Goal: Task Accomplishment & Management: Complete application form

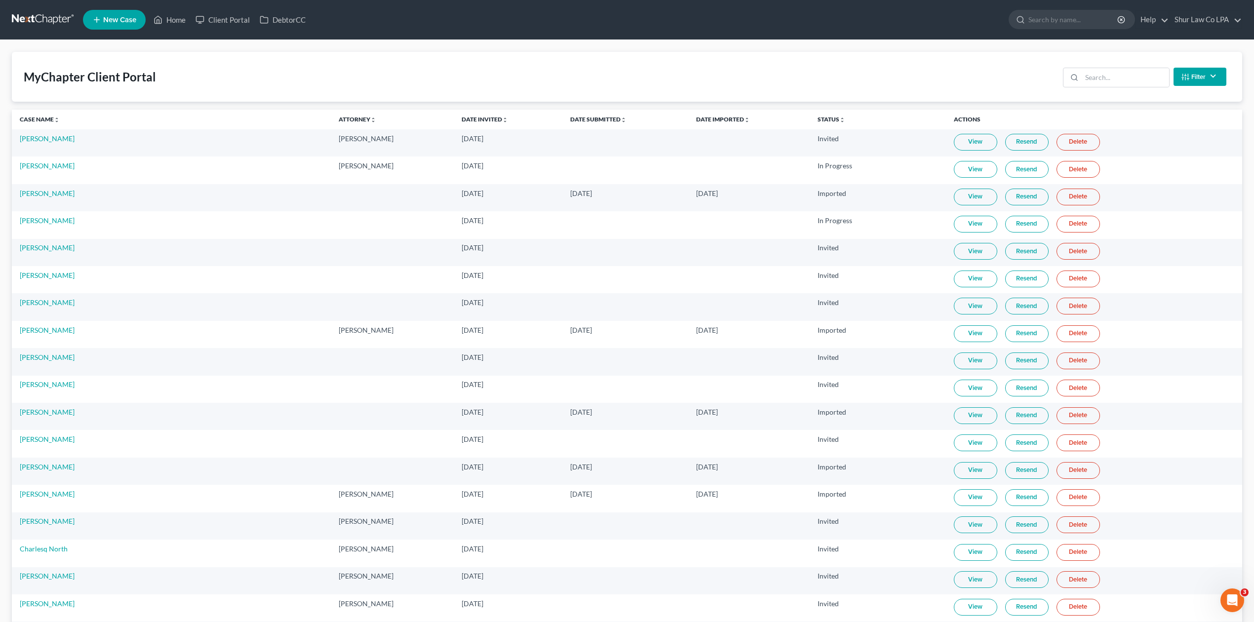
click at [172, 70] on div "MyChapter Client Portal Filter Status Filter... Invited In Progress Ready To Re…" at bounding box center [627, 77] width 1230 height 50
click at [18, 17] on link at bounding box center [43, 20] width 63 height 18
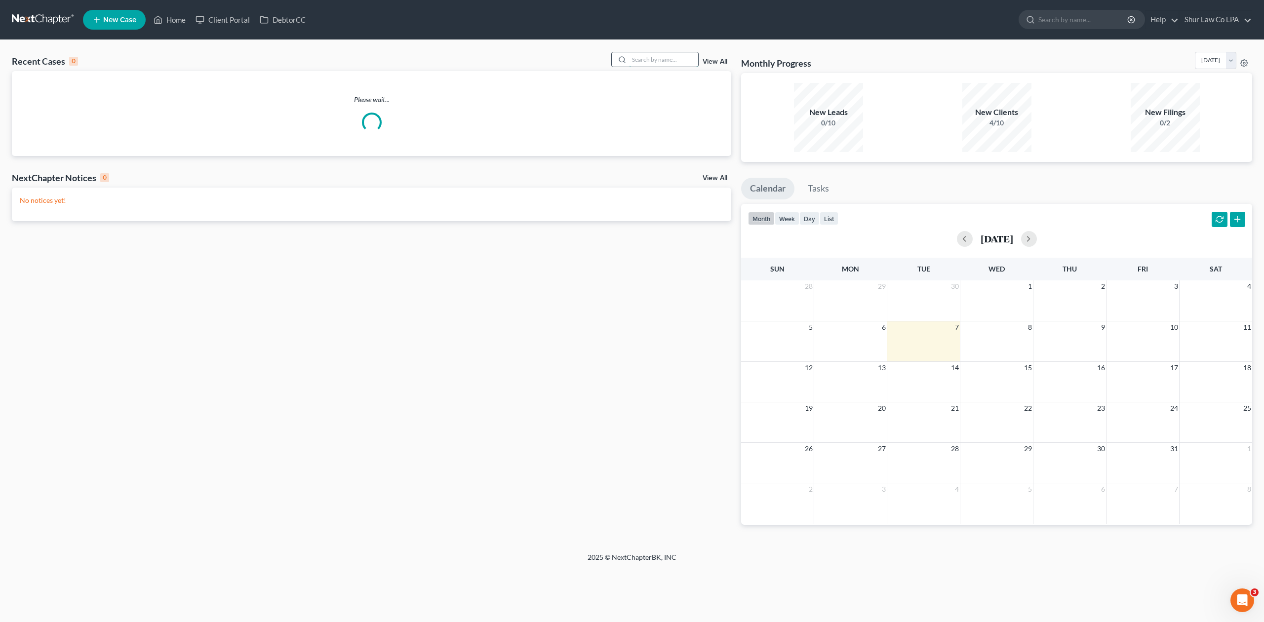
click at [652, 60] on input "search" at bounding box center [663, 59] width 69 height 14
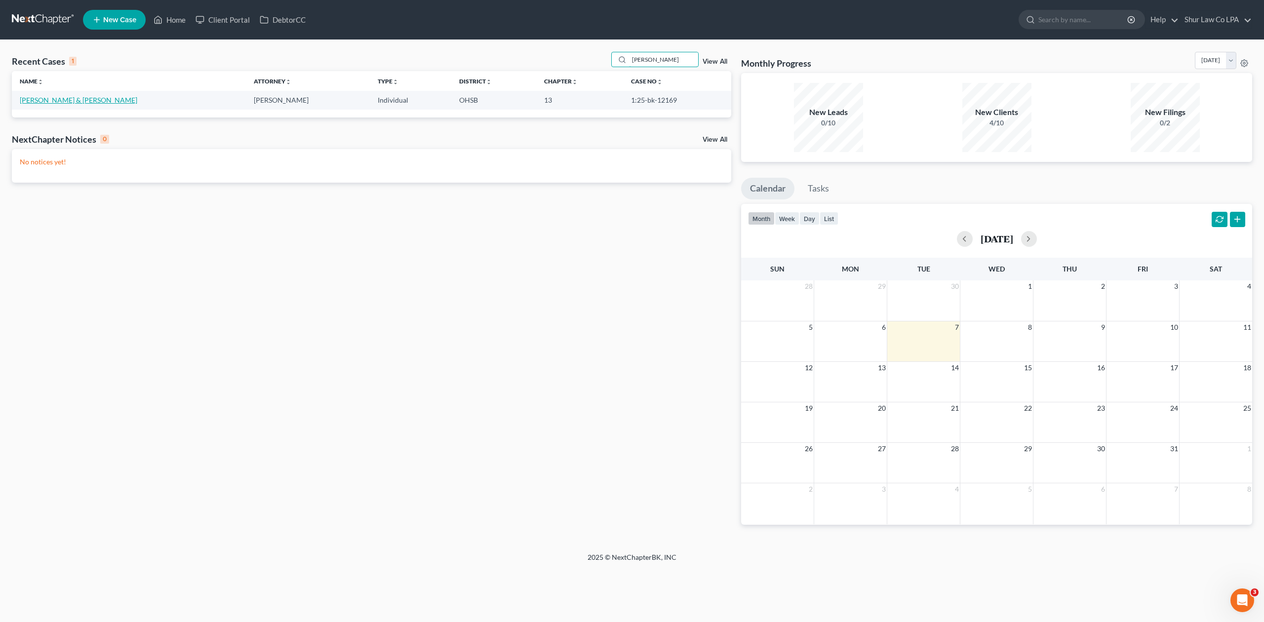
type input "saunders"
click at [47, 101] on link "Saunders, David & Lora" at bounding box center [79, 100] width 118 height 8
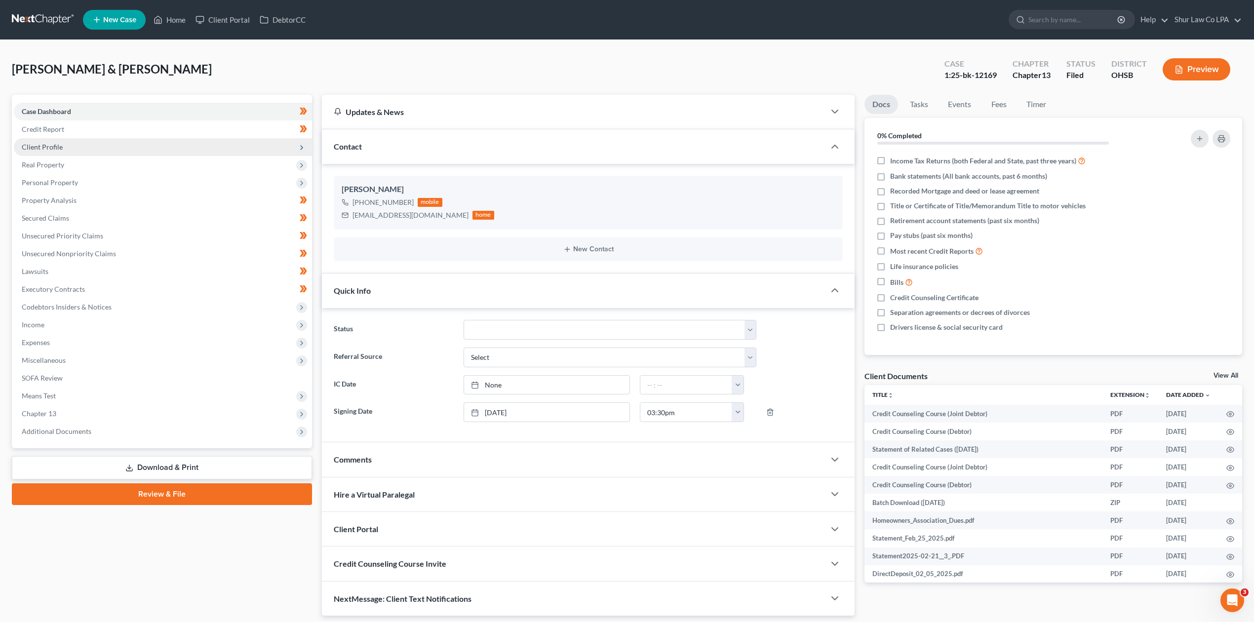
click at [49, 152] on span "Client Profile" at bounding box center [163, 147] width 298 height 18
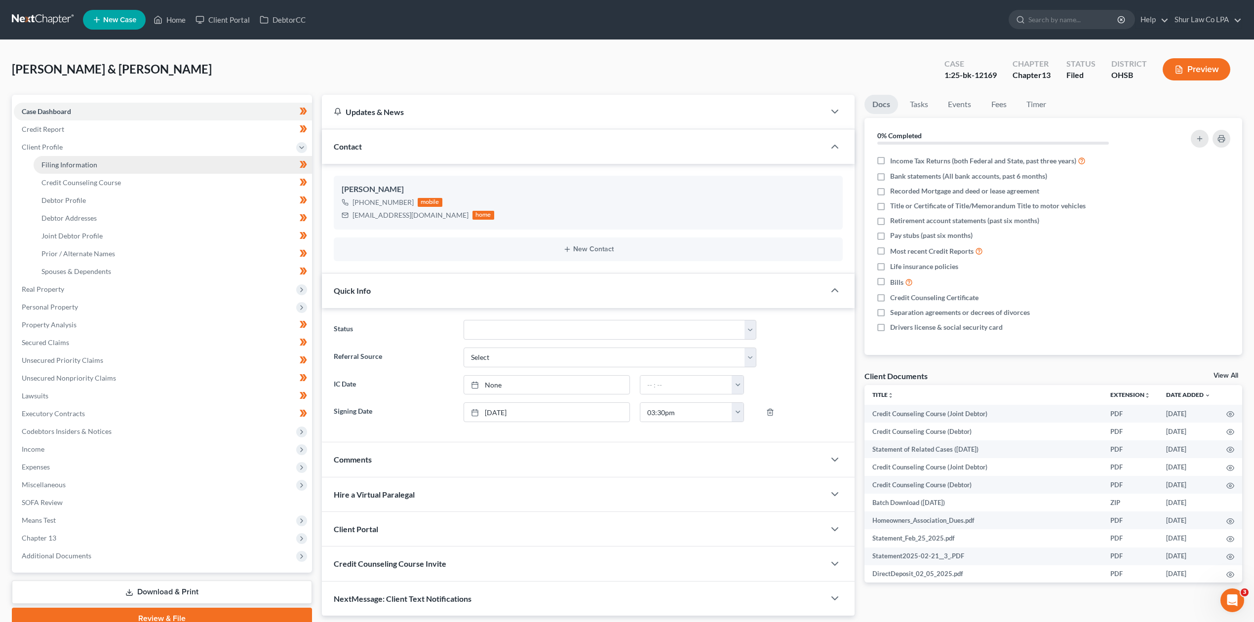
click at [49, 165] on span "Filing Information" at bounding box center [69, 164] width 56 height 8
select select "1"
select select "3"
select select "36"
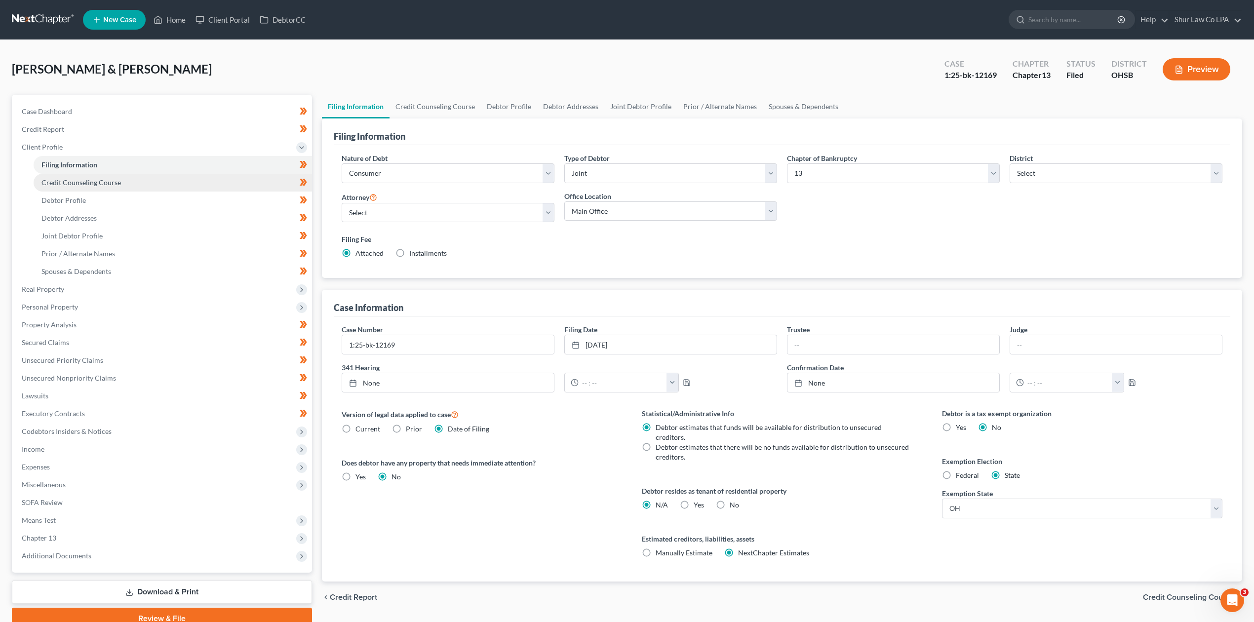
click at [64, 179] on span "Credit Counseling Course" at bounding box center [80, 182] width 79 height 8
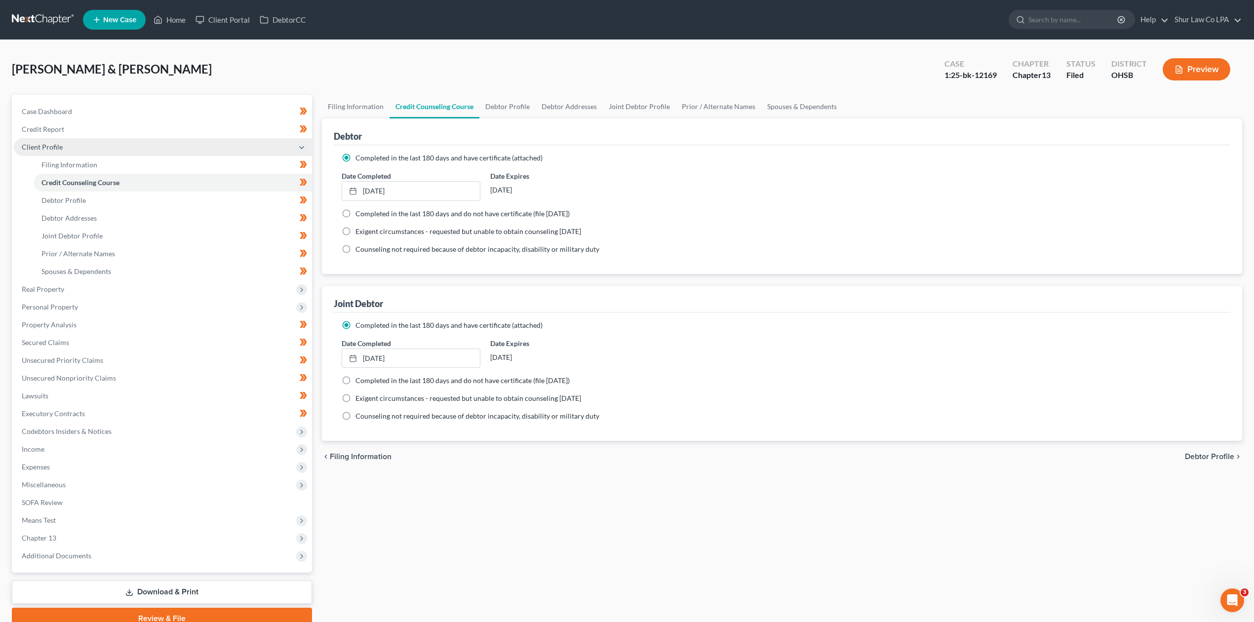
click at [47, 143] on span "Client Profile" at bounding box center [42, 147] width 41 height 8
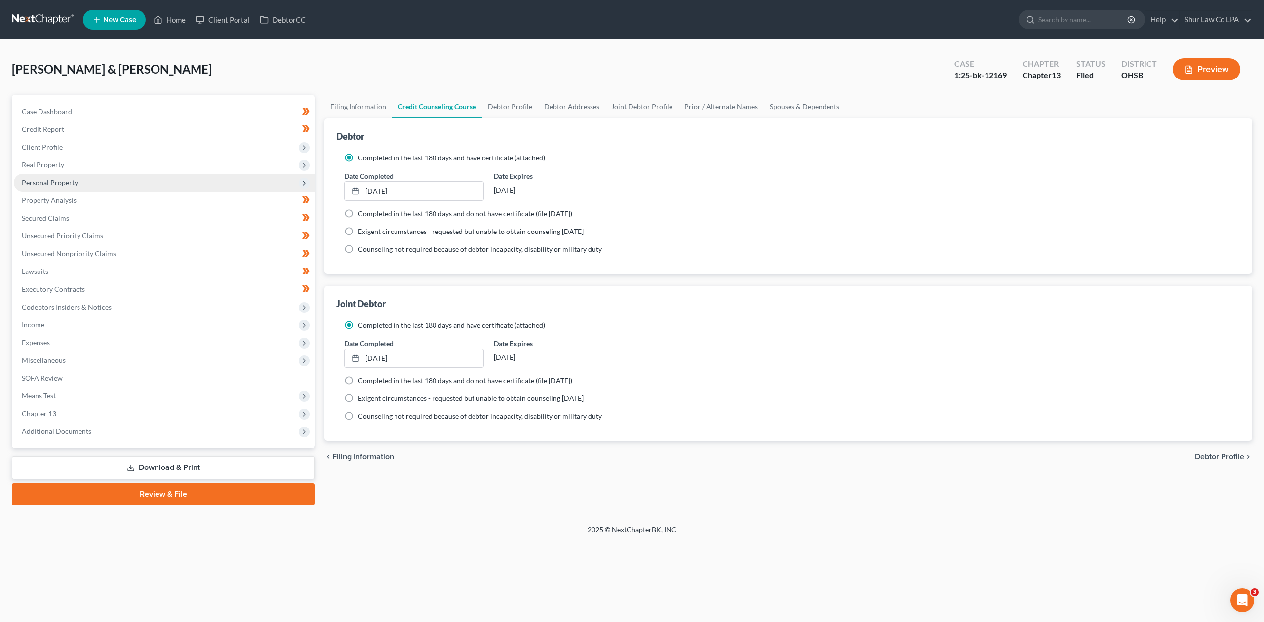
click at [68, 180] on span "Personal Property" at bounding box center [50, 182] width 56 height 8
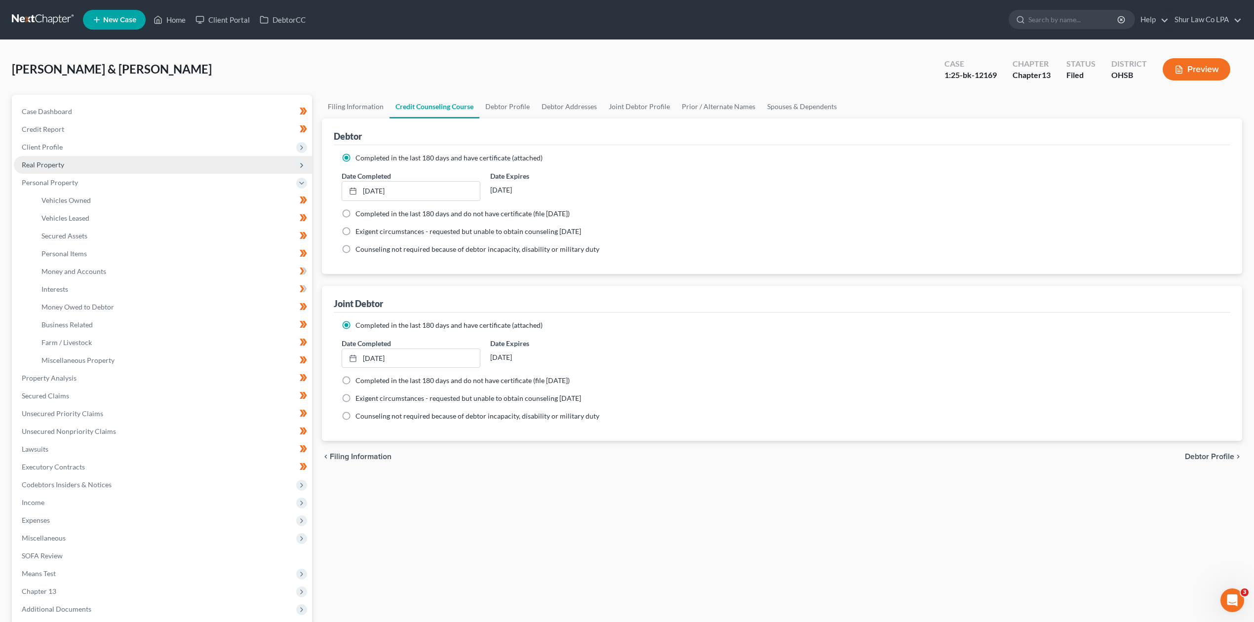
click at [61, 164] on span "Real Property" at bounding box center [43, 164] width 42 height 8
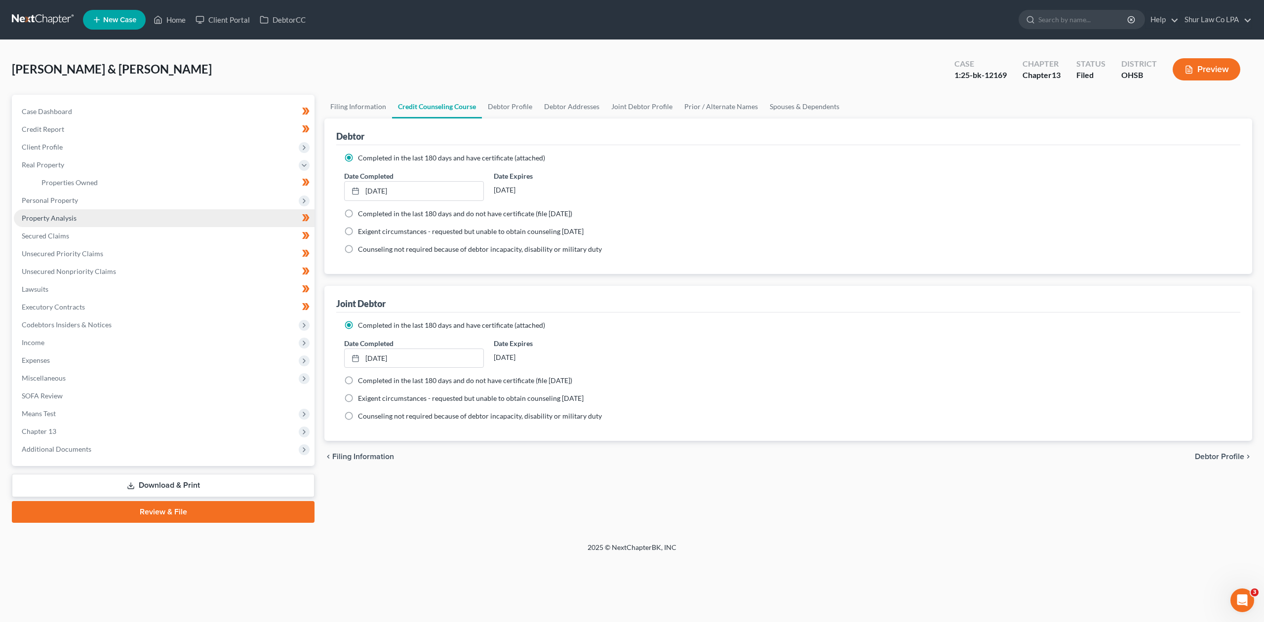
click at [67, 211] on link "Property Analysis" at bounding box center [164, 218] width 301 height 18
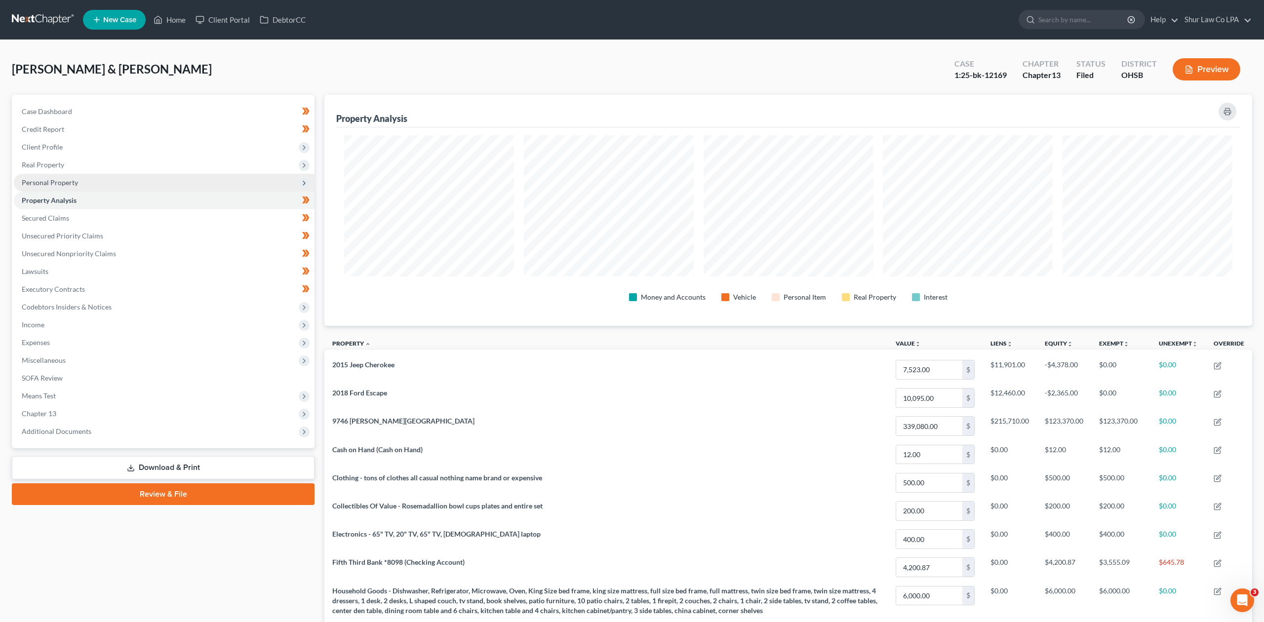
click at [70, 196] on span "Property Analysis" at bounding box center [49, 200] width 55 height 8
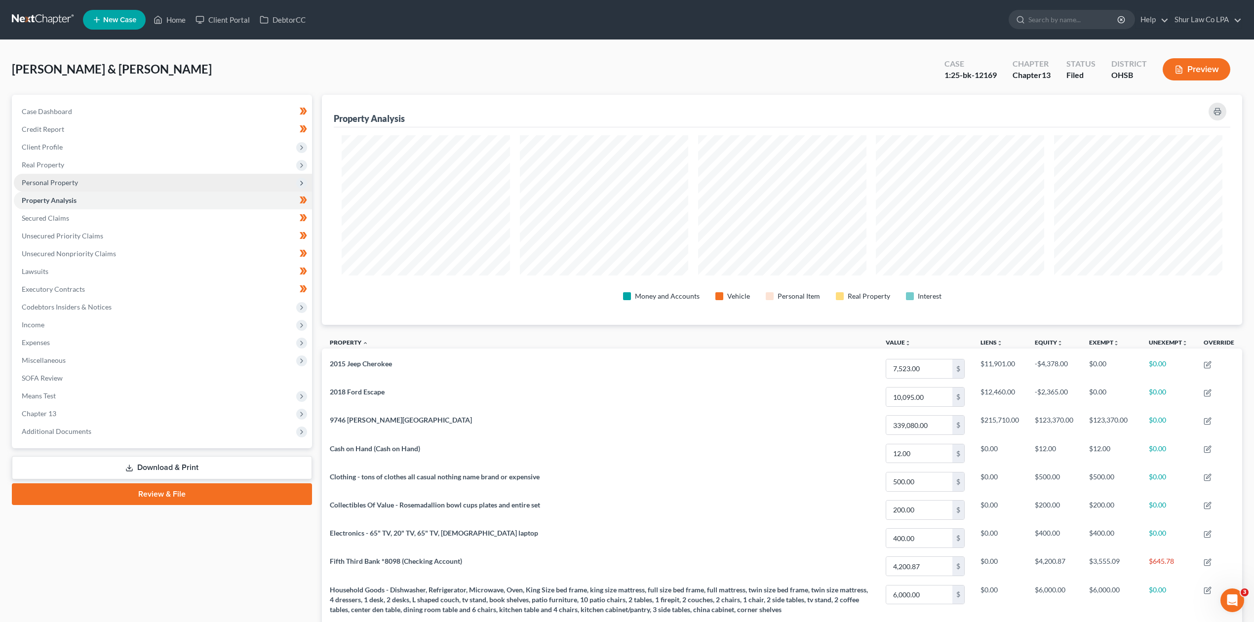
scroll to position [230, 920]
click at [70, 185] on span "Personal Property" at bounding box center [50, 182] width 56 height 8
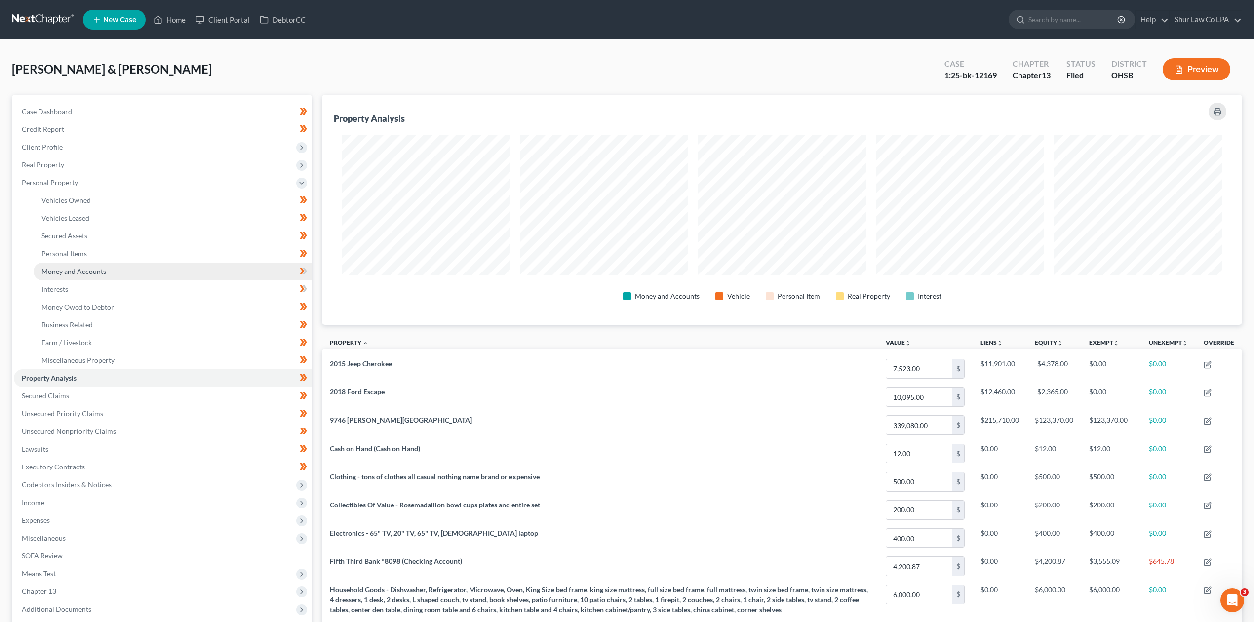
click at [95, 268] on span "Money and Accounts" at bounding box center [73, 271] width 65 height 8
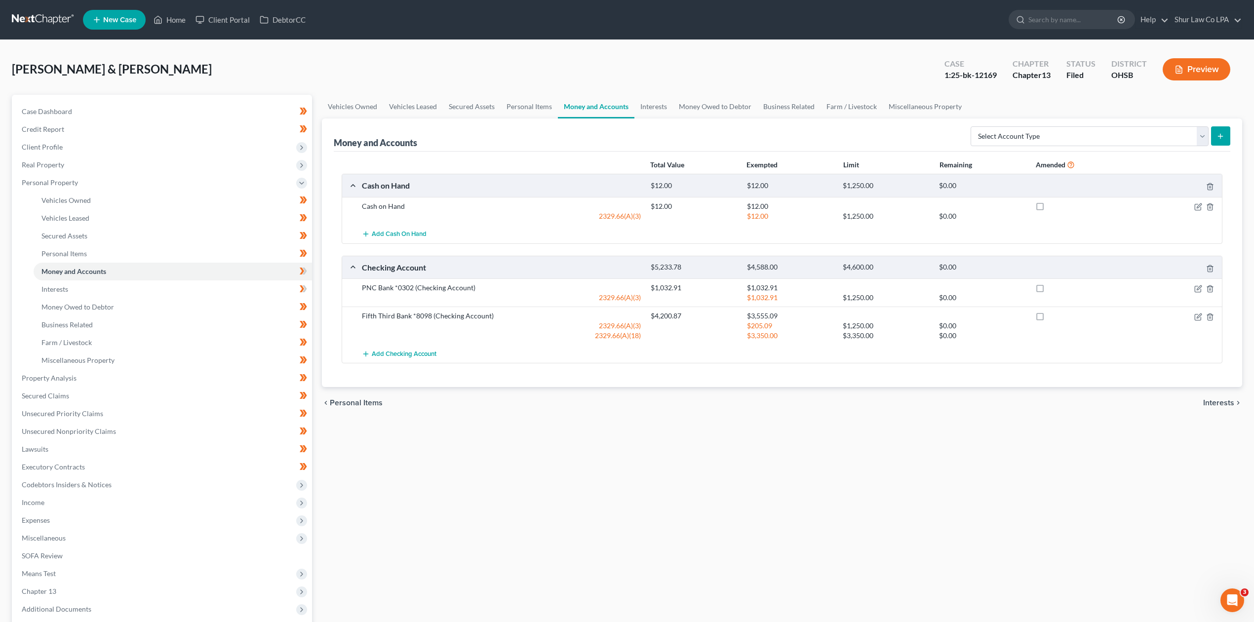
click at [609, 504] on div "Vehicles Owned Vehicles Leased Secured Assets Personal Items Money and Accounts…" at bounding box center [782, 389] width 930 height 588
click at [1195, 319] on icon "button" at bounding box center [1198, 317] width 8 height 8
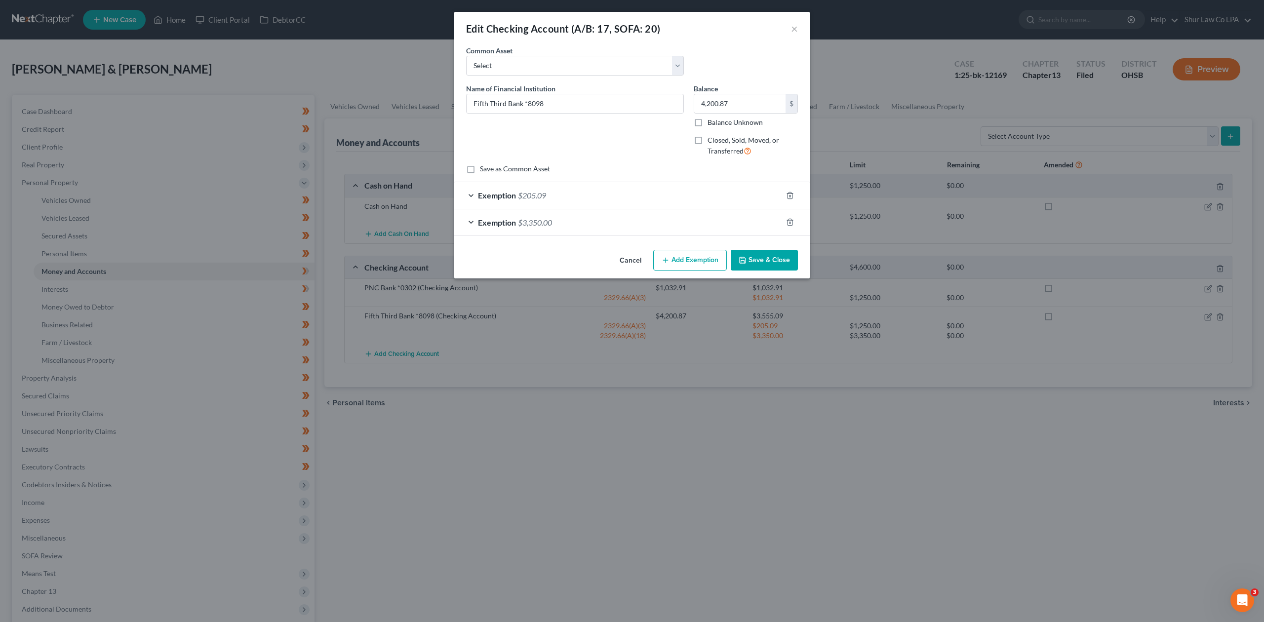
click at [470, 222] on div "Exemption $3,350.00" at bounding box center [618, 222] width 328 height 26
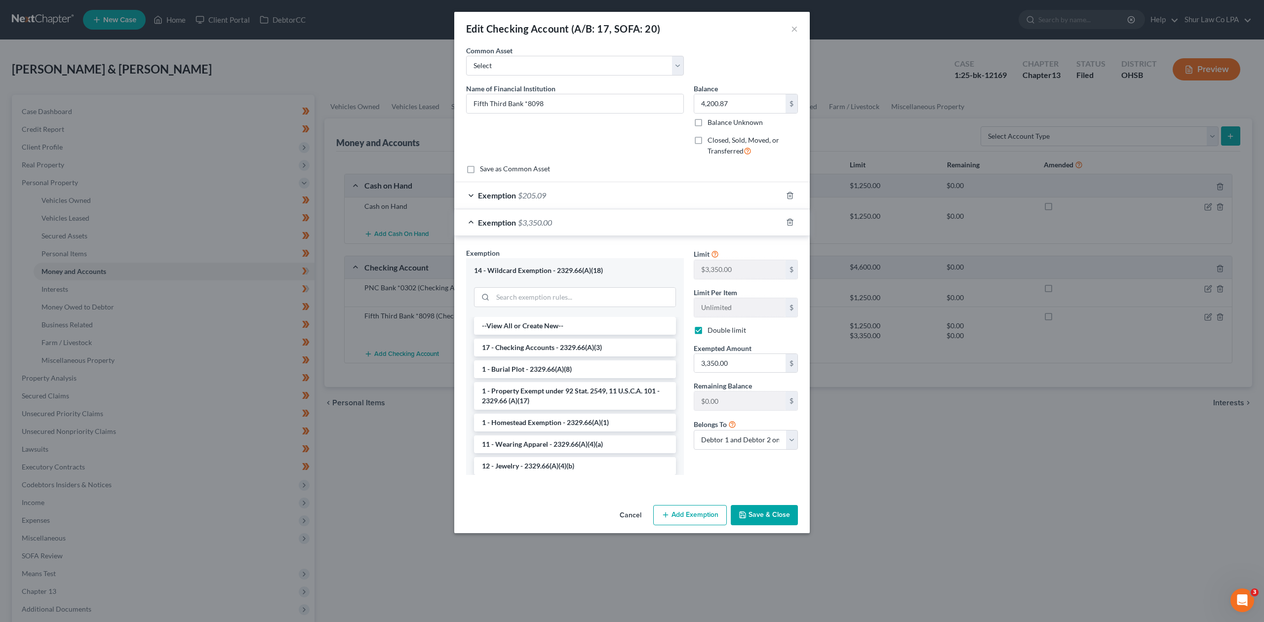
click at [471, 196] on div "Exemption $205.09" at bounding box center [618, 195] width 328 height 26
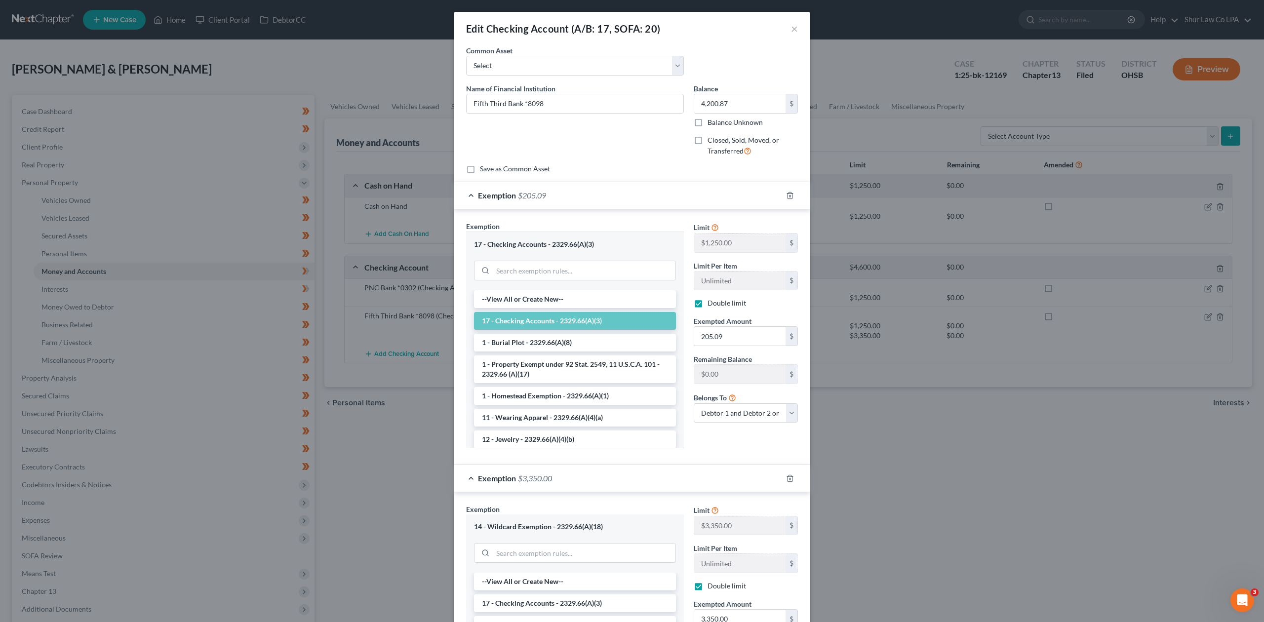
click at [472, 196] on div "Exemption $205.09" at bounding box center [618, 195] width 328 height 26
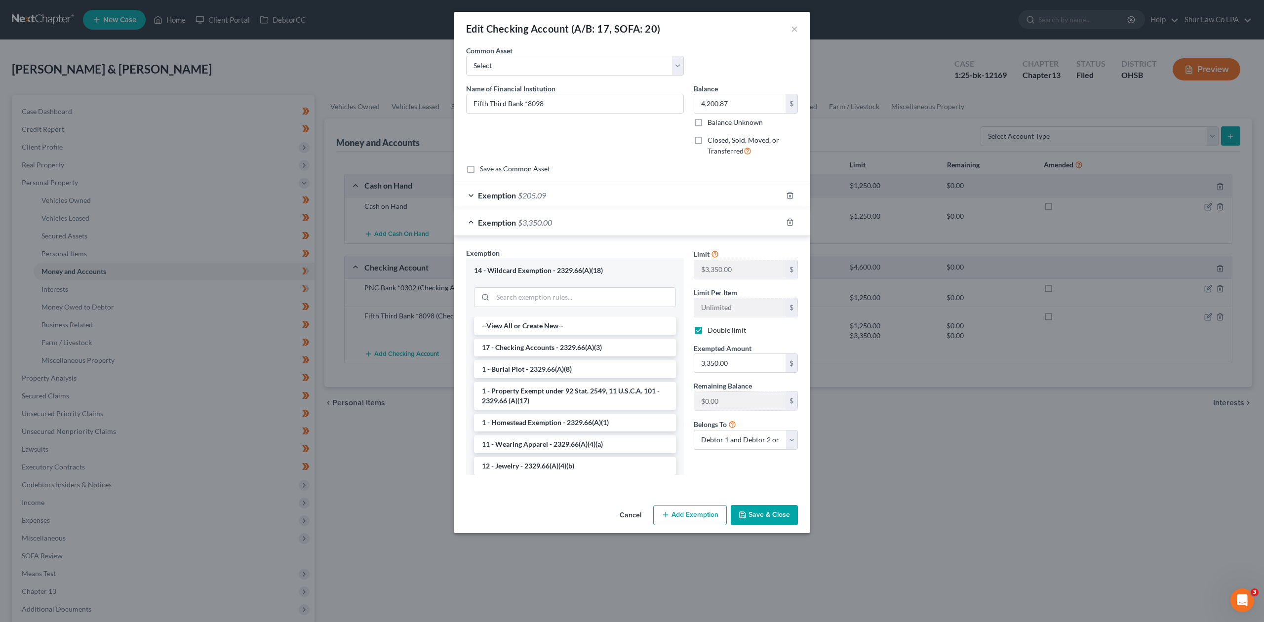
click at [474, 216] on div "Exemption $3,350.00" at bounding box center [618, 222] width 328 height 26
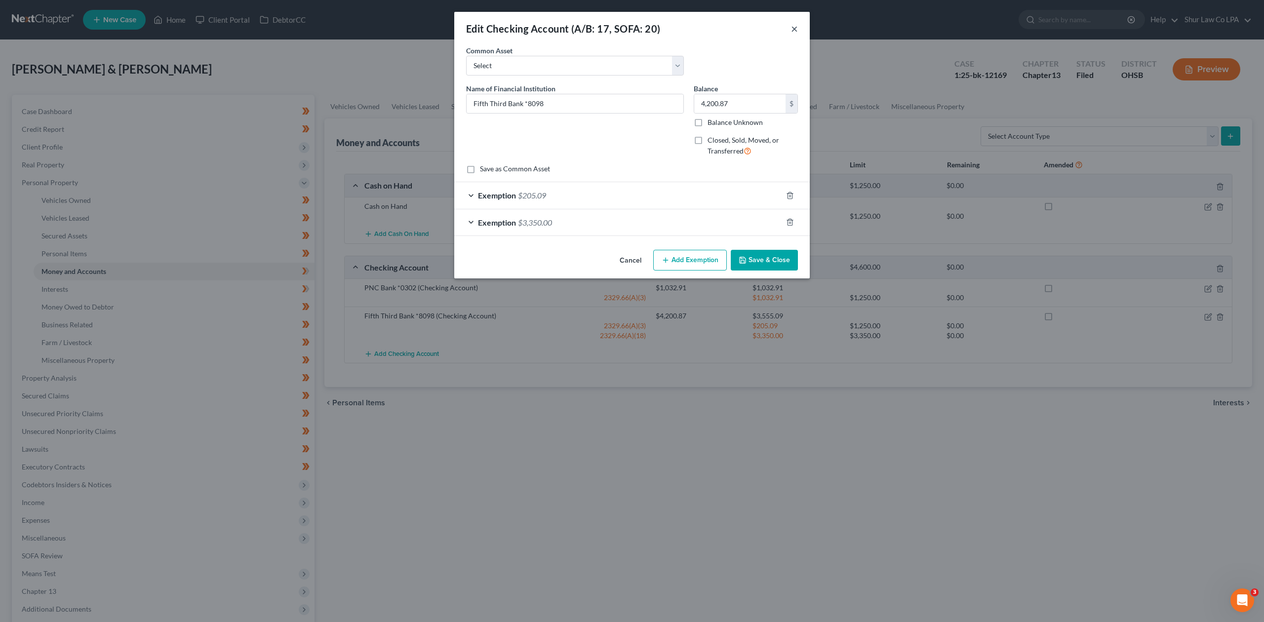
click at [797, 30] on button "×" at bounding box center [794, 29] width 7 height 12
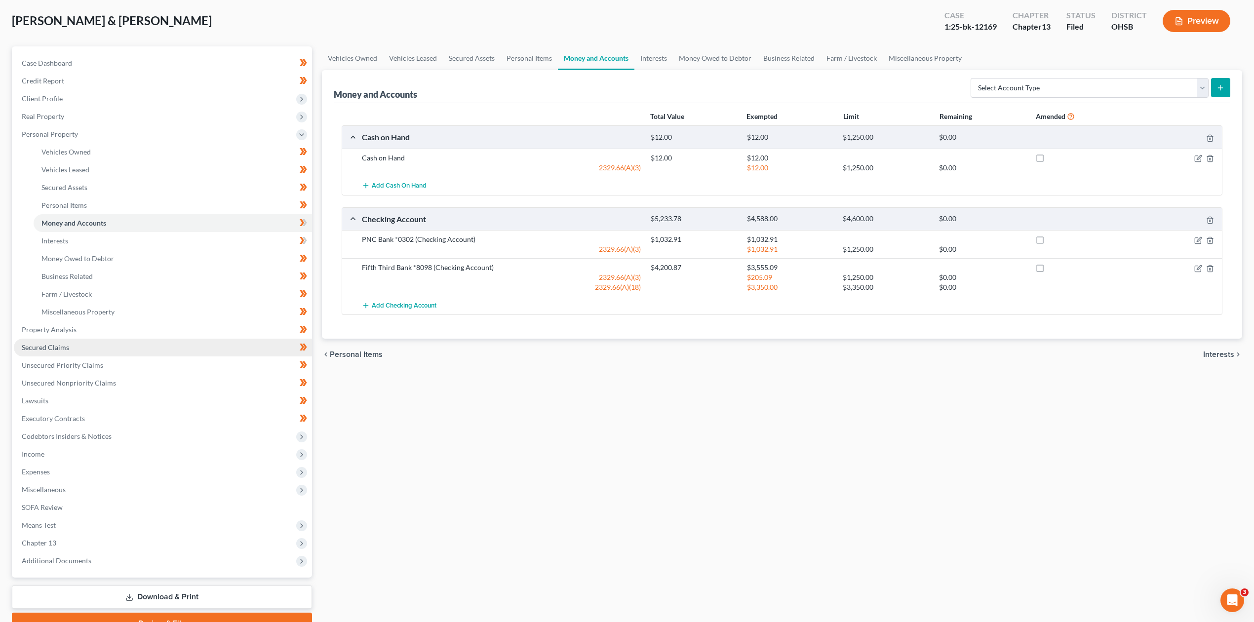
scroll to position [98, 0]
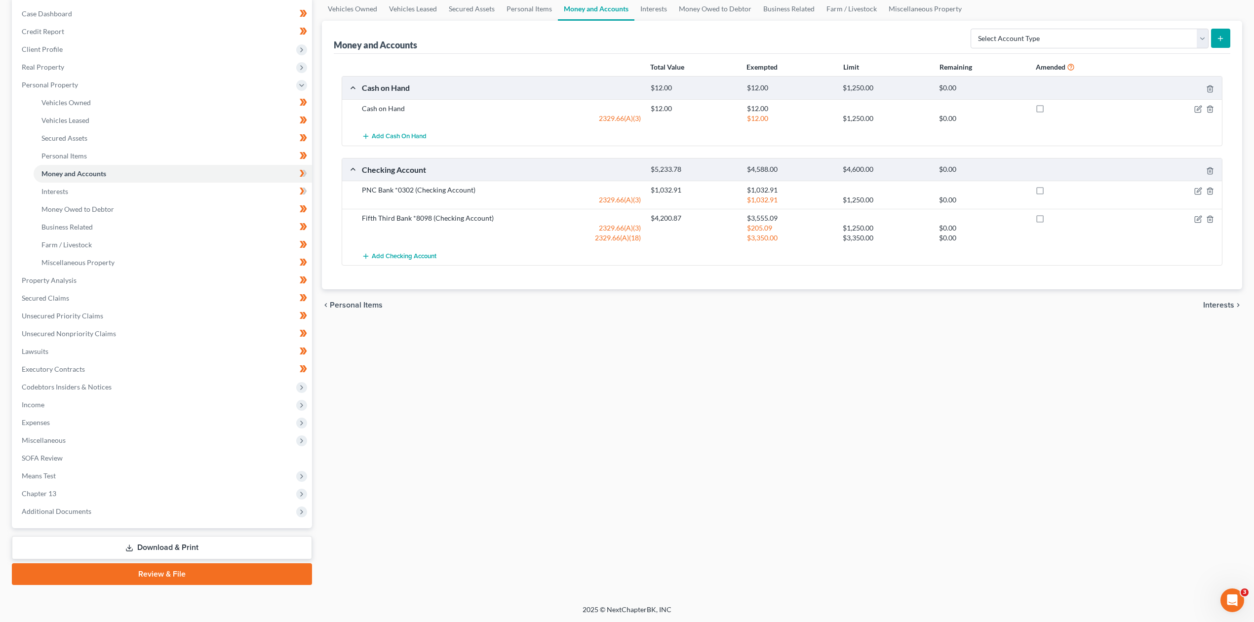
click at [155, 544] on link "Download & Print" at bounding box center [162, 547] width 300 height 23
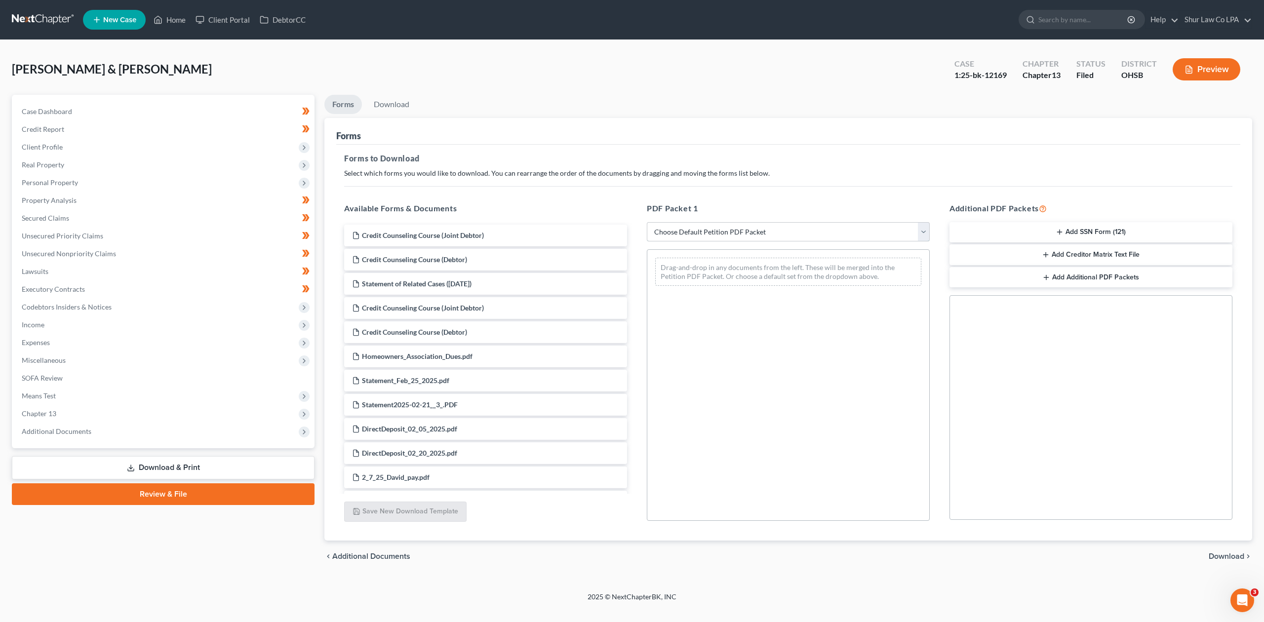
click at [921, 232] on select "Choose Default Petition PDF Packet Complete Bankruptcy Petition (all forms and …" at bounding box center [788, 232] width 283 height 20
select select "2"
click at [647, 222] on select "Choose Default Petition PDF Packet Complete Bankruptcy Petition (all forms and …" at bounding box center [788, 232] width 283 height 20
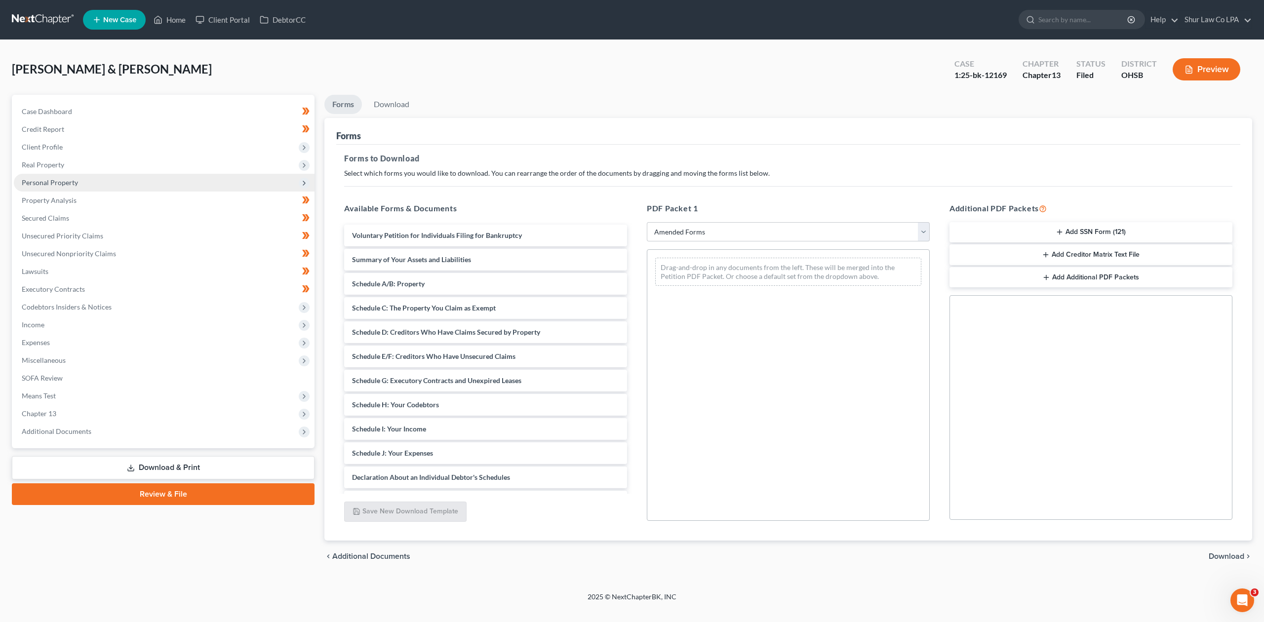
click at [70, 181] on span "Personal Property" at bounding box center [50, 182] width 56 height 8
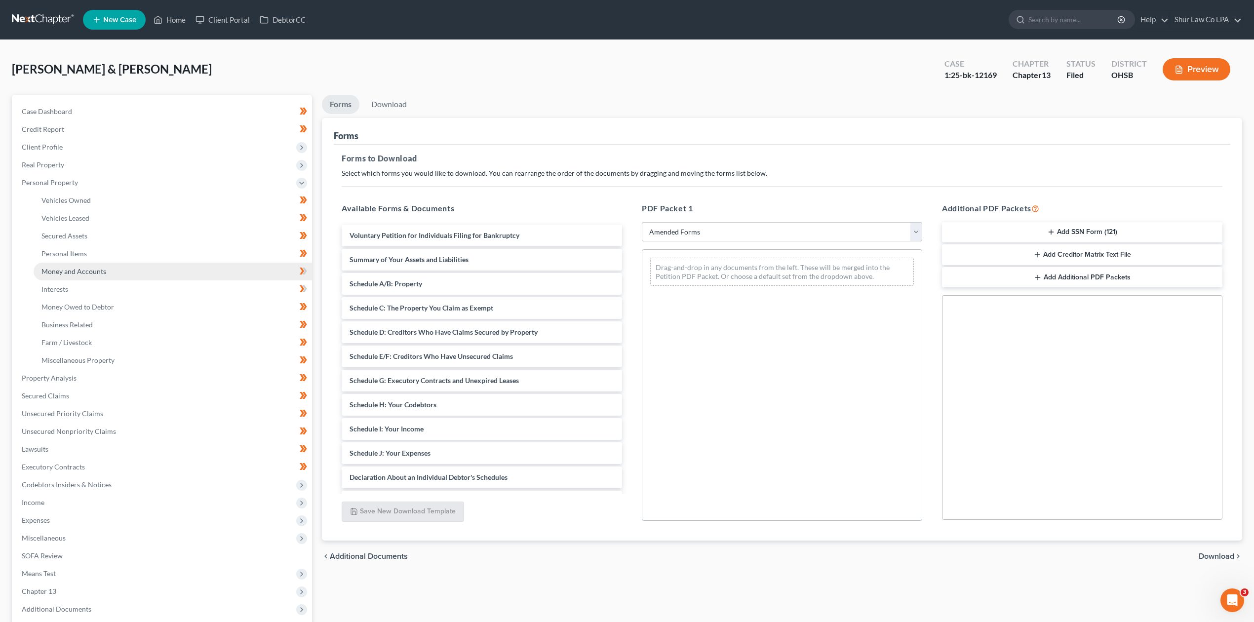
click at [93, 270] on span "Money and Accounts" at bounding box center [73, 271] width 65 height 8
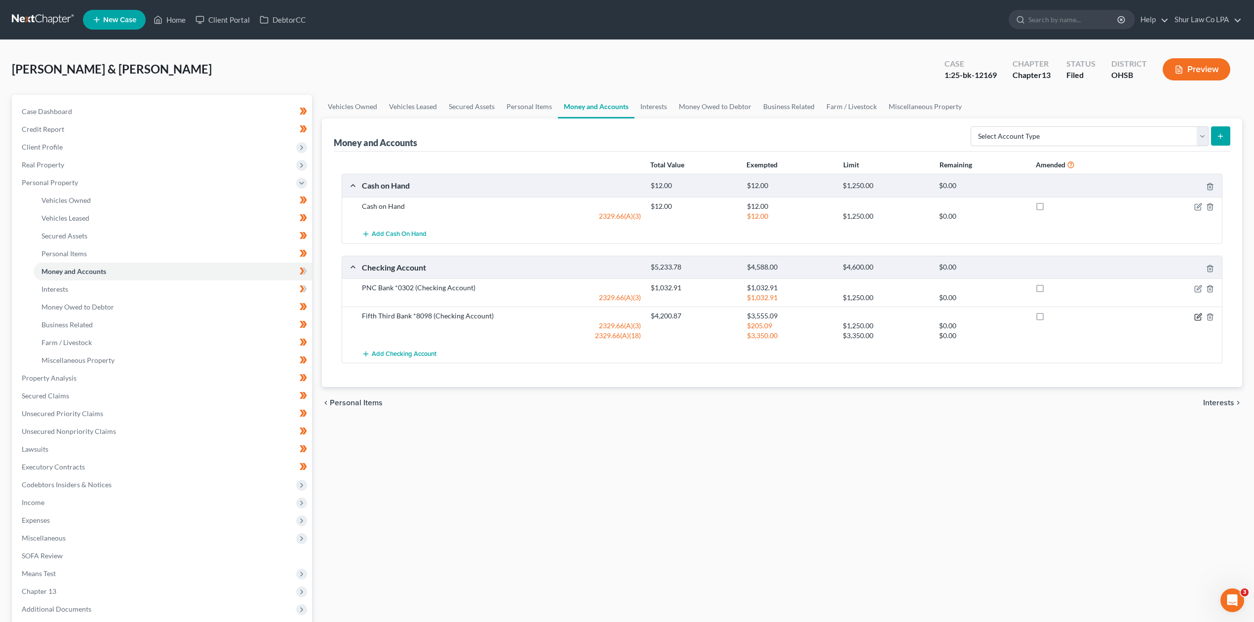
click at [1194, 317] on icon "button" at bounding box center [1198, 317] width 8 height 8
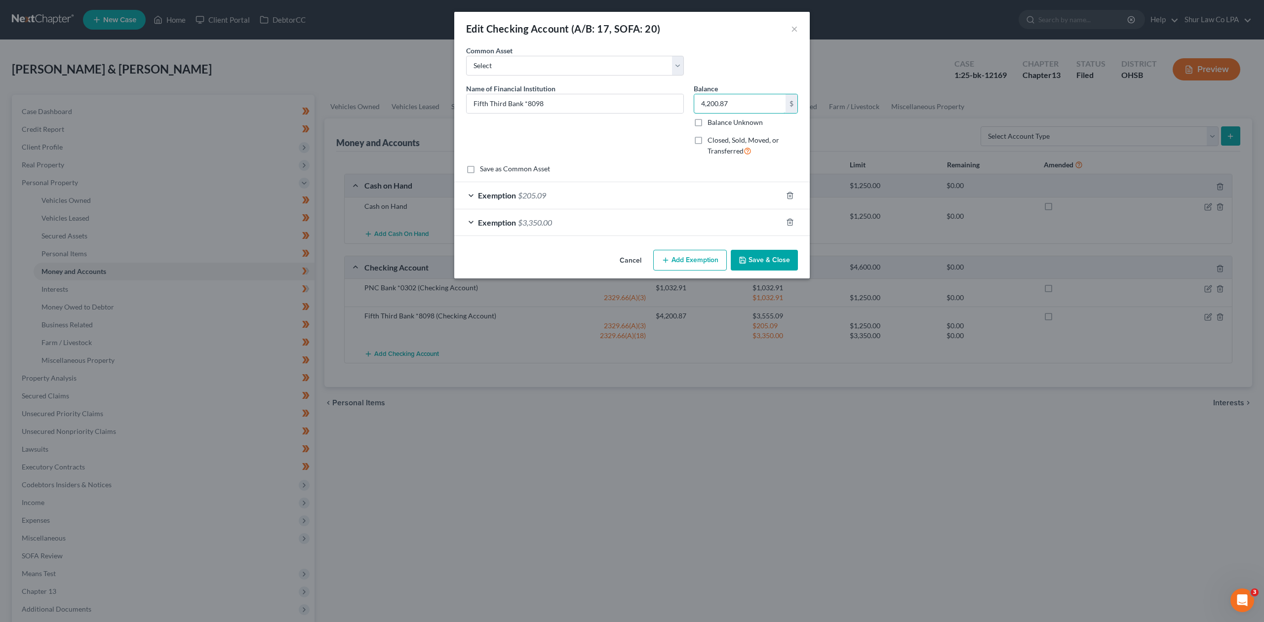
paste input "508.48"
type input "4,508.48"
click at [722, 70] on div "Common Asset Select Wright Patt Credit Union Chase Sofi Ally Bank WesBanco Fift…" at bounding box center [632, 64] width 342 height 38
click at [476, 194] on div "Exemption $205.09" at bounding box center [618, 195] width 328 height 26
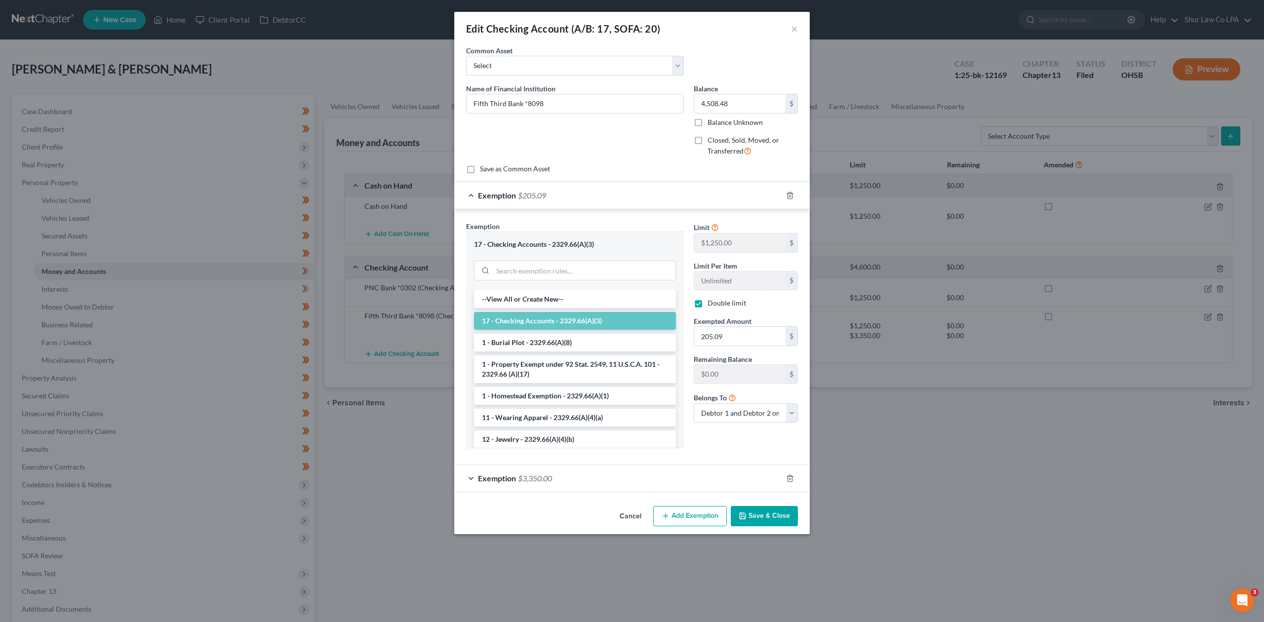
click at [476, 194] on div "Exemption $205.09" at bounding box center [618, 195] width 328 height 26
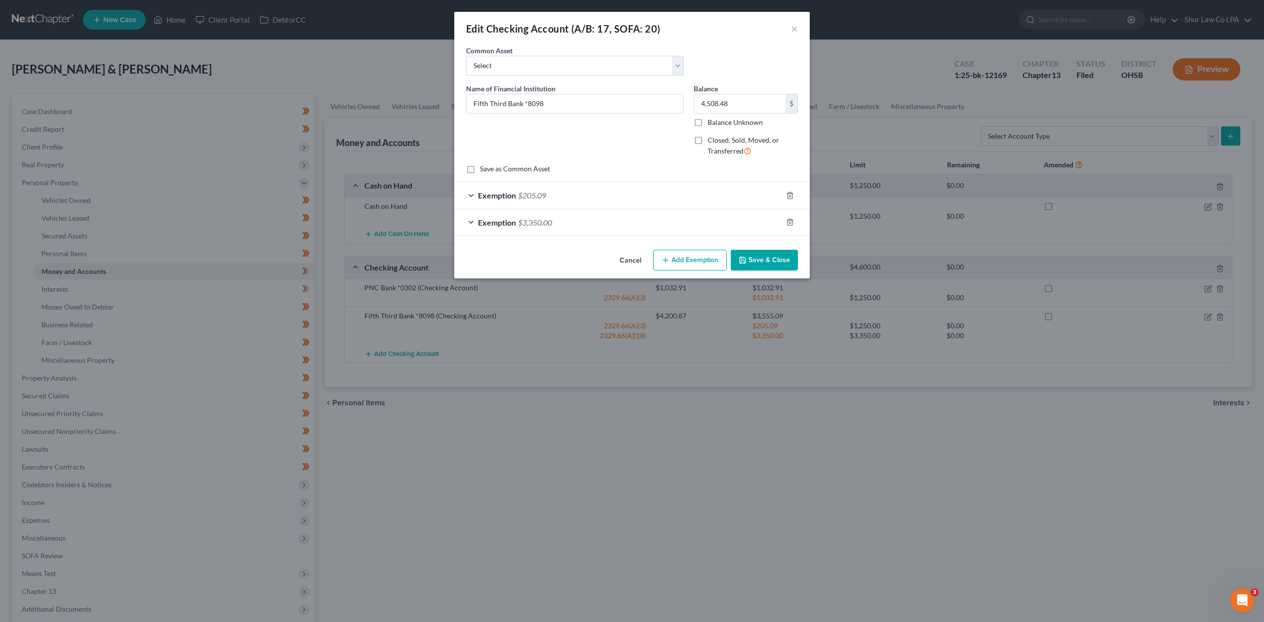
click at [775, 257] on button "Save & Close" at bounding box center [764, 260] width 67 height 21
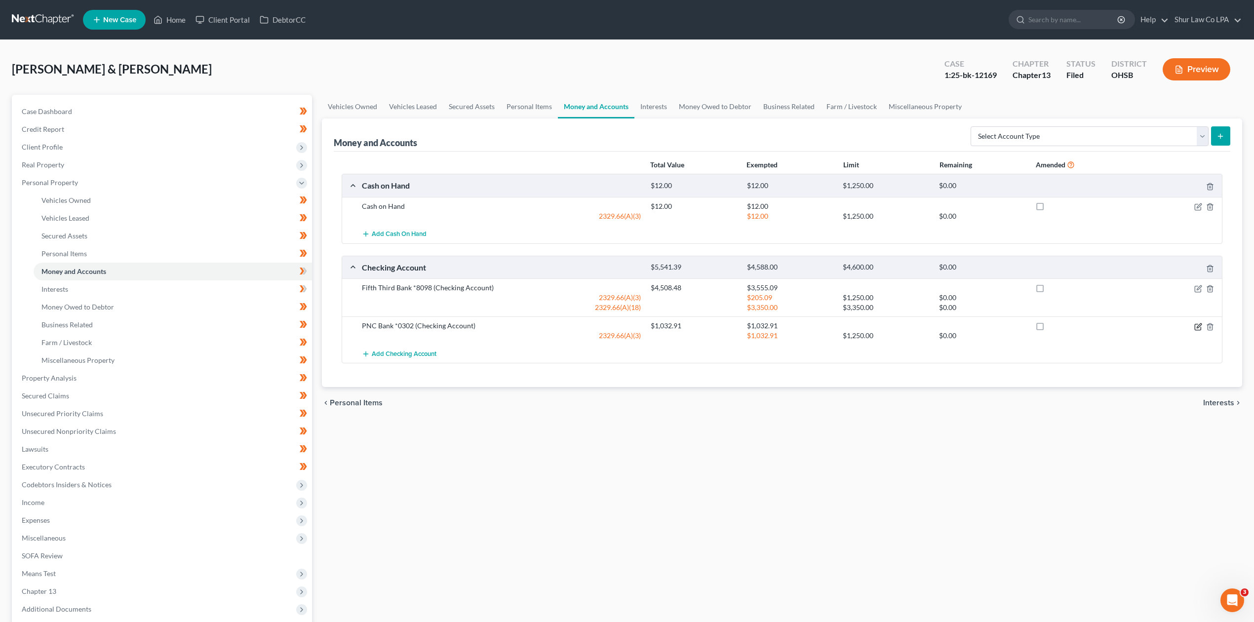
click at [1197, 328] on icon "button" at bounding box center [1198, 327] width 8 height 8
select select "2"
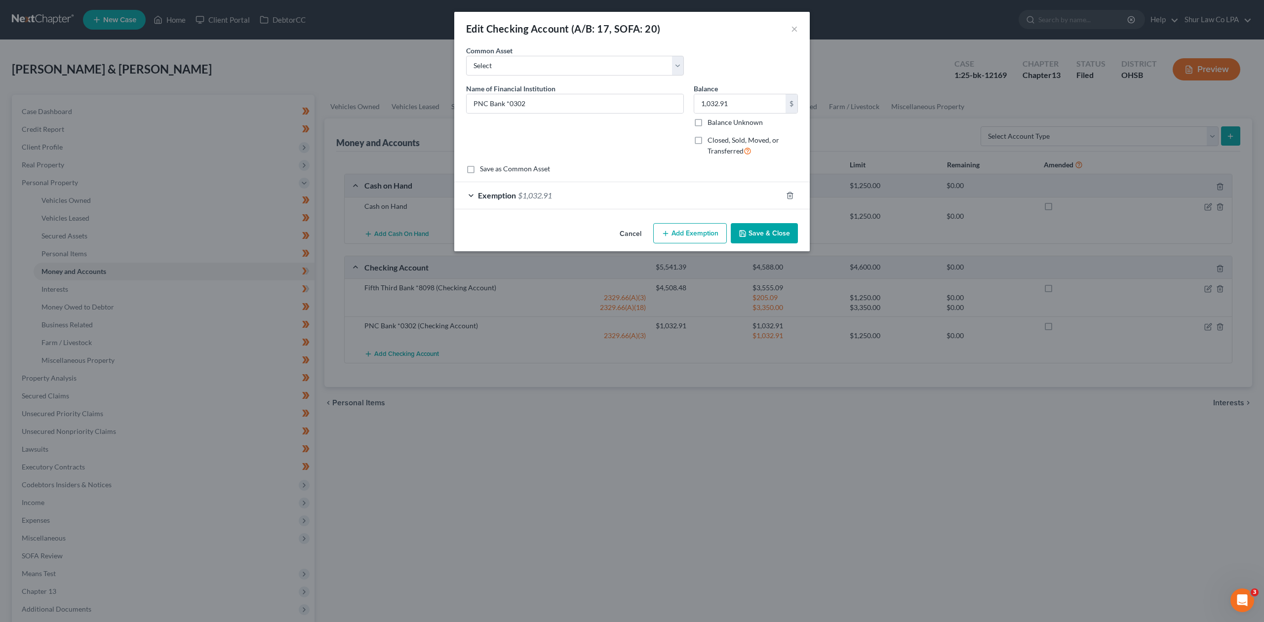
click at [474, 196] on div "Exemption $1,032.91" at bounding box center [618, 195] width 328 height 26
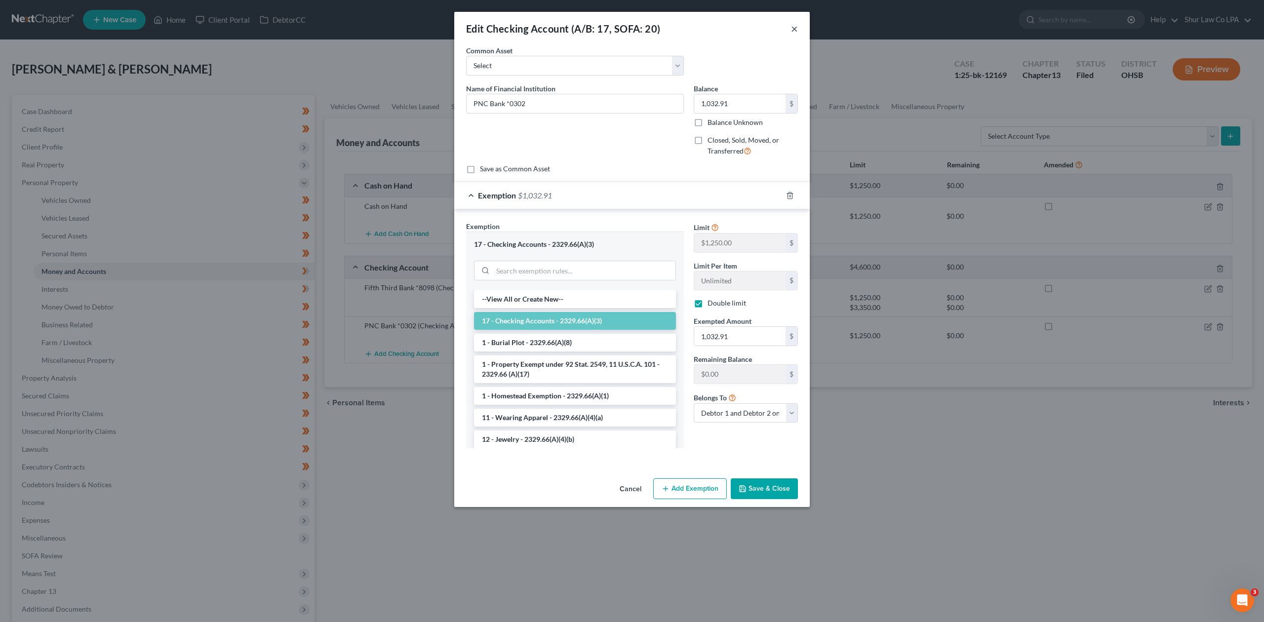
click at [792, 34] on button "×" at bounding box center [794, 29] width 7 height 12
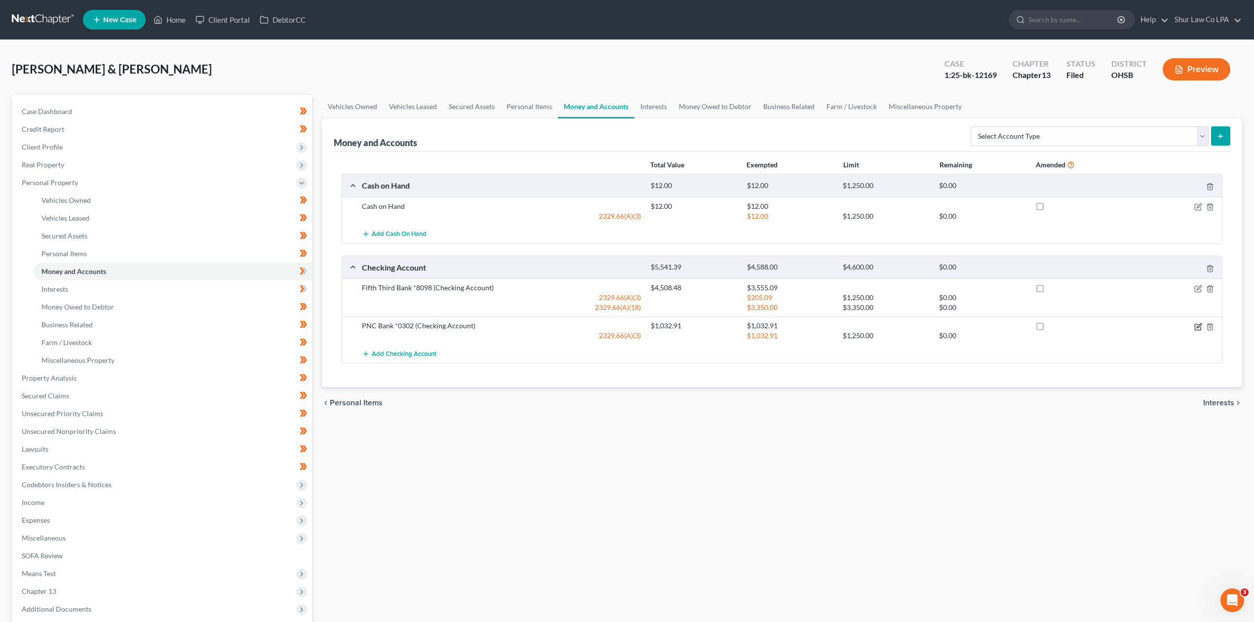
click at [1195, 330] on icon "button" at bounding box center [1198, 327] width 6 height 6
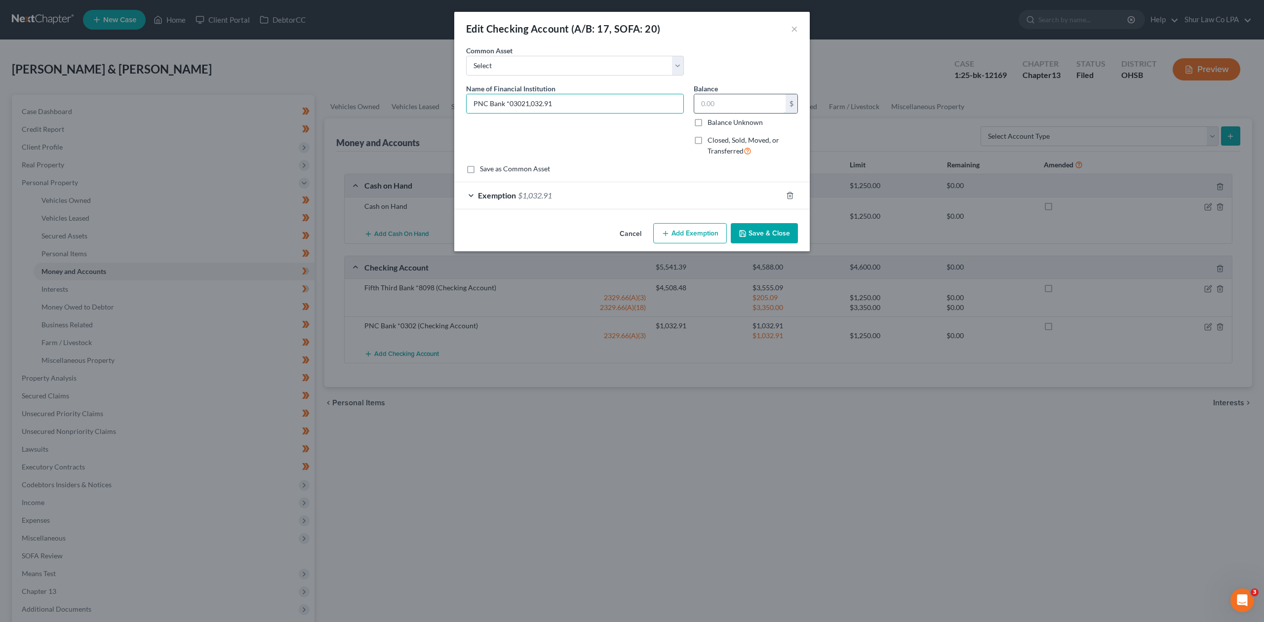
type input "PNC Bank *0302"
click at [753, 106] on input "1,032.91" at bounding box center [739, 103] width 91 height 19
drag, startPoint x: 753, startPoint y: 104, endPoint x: 693, endPoint y: 98, distance: 60.0
click at [686, 98] on div "Name of Financial Institution * PNC Bank *0302 Balance 1,032.91 $ Balance Unkno…" at bounding box center [632, 123] width 342 height 81
paste input "53.23"
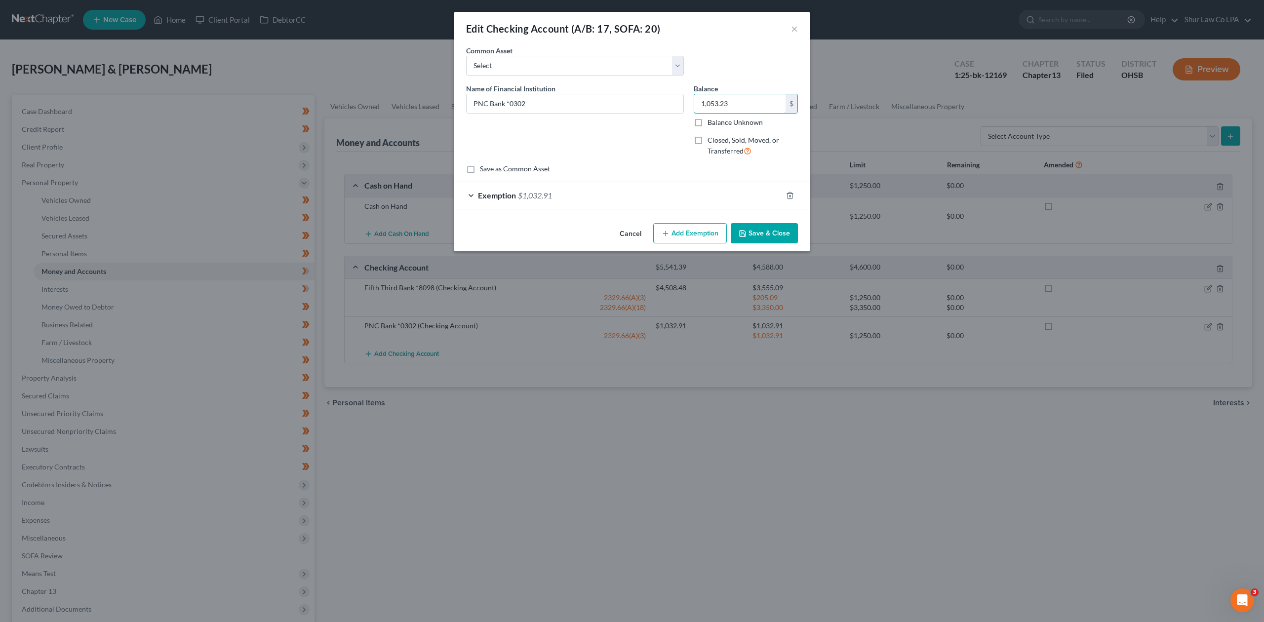
type input "1,053.23"
click at [476, 200] on div "Exemption $1,032.91" at bounding box center [618, 195] width 328 height 26
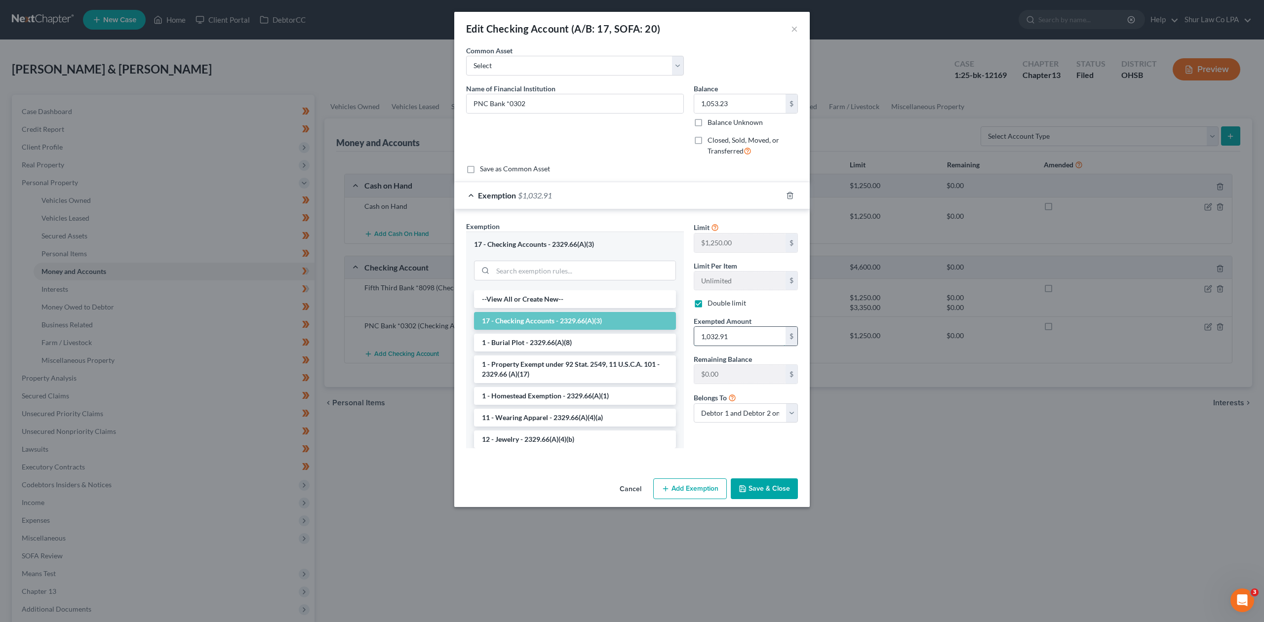
click at [736, 340] on input "1,032.91" at bounding box center [739, 336] width 91 height 19
click at [745, 340] on input "1,032.91" at bounding box center [739, 336] width 91 height 19
drag, startPoint x: 759, startPoint y: 340, endPoint x: 685, endPoint y: 339, distance: 73.6
click at [685, 339] on div "Exemption Set must be selected for CA. Exemption * 17 - Checking Accounts - 232…" at bounding box center [632, 339] width 342 height 236
drag, startPoint x: 743, startPoint y: 340, endPoint x: 753, endPoint y: 340, distance: 10.4
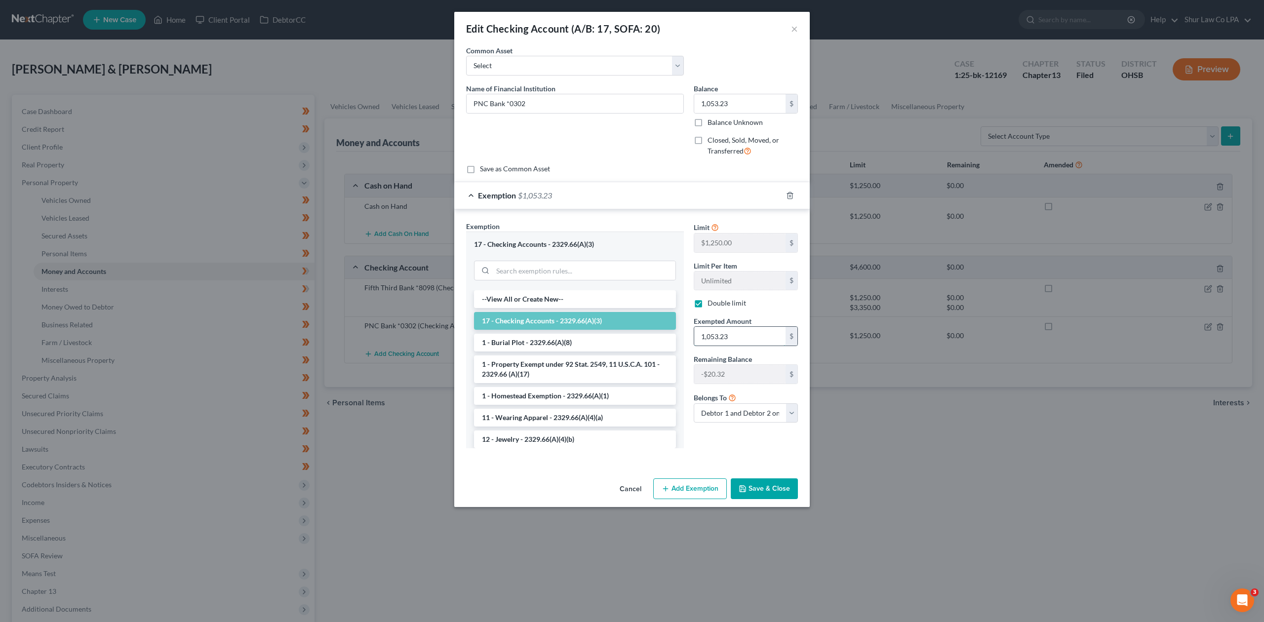
click at [743, 340] on input "1,053.23" at bounding box center [739, 336] width 91 height 19
click at [642, 335] on div "Exemption Set must be selected for CA. Exemption * 17 - Checking Accounts - 232…" at bounding box center [632, 339] width 342 height 236
click at [739, 336] on input "1,032" at bounding box center [739, 336] width 91 height 19
type input "1,032.91"
click at [760, 496] on button "Save & Close" at bounding box center [764, 488] width 67 height 21
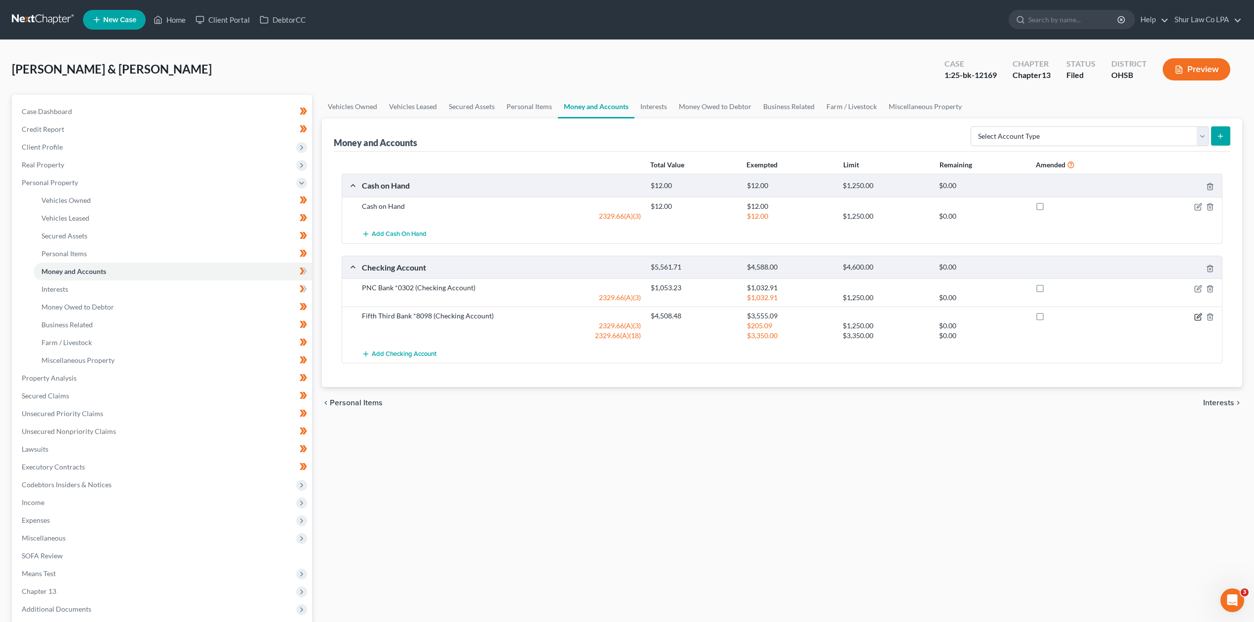
click at [1195, 316] on icon "button" at bounding box center [1198, 317] width 6 height 6
select select "2"
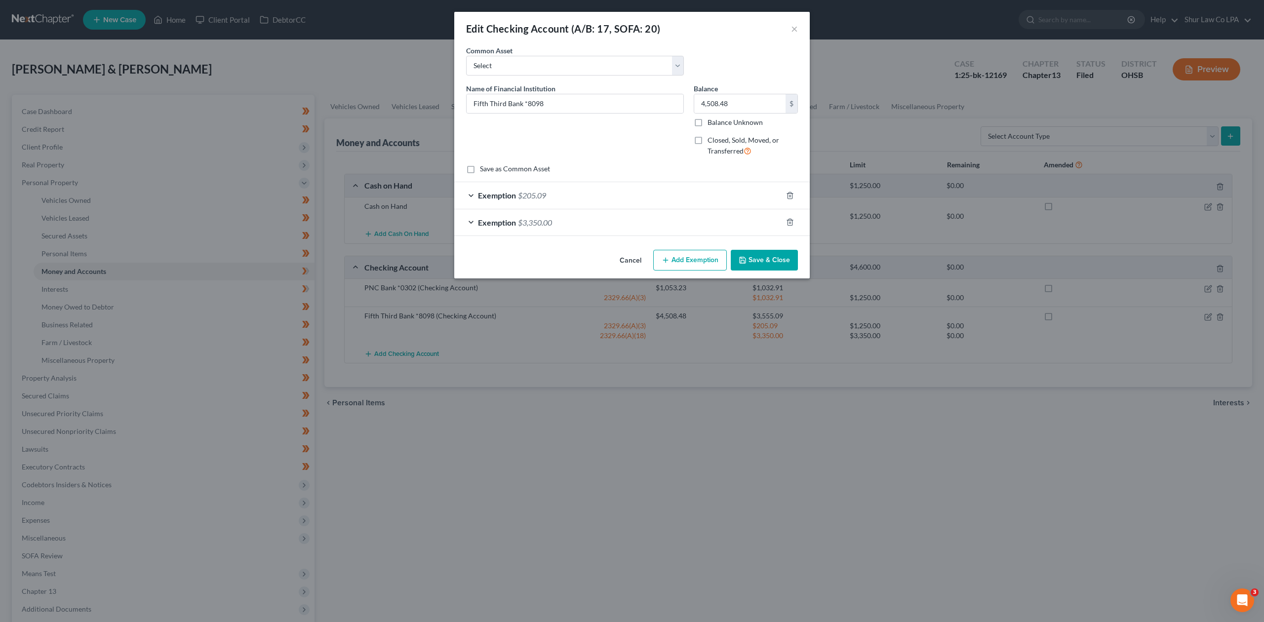
click at [471, 193] on div "Exemption $205.09" at bounding box center [618, 195] width 328 height 26
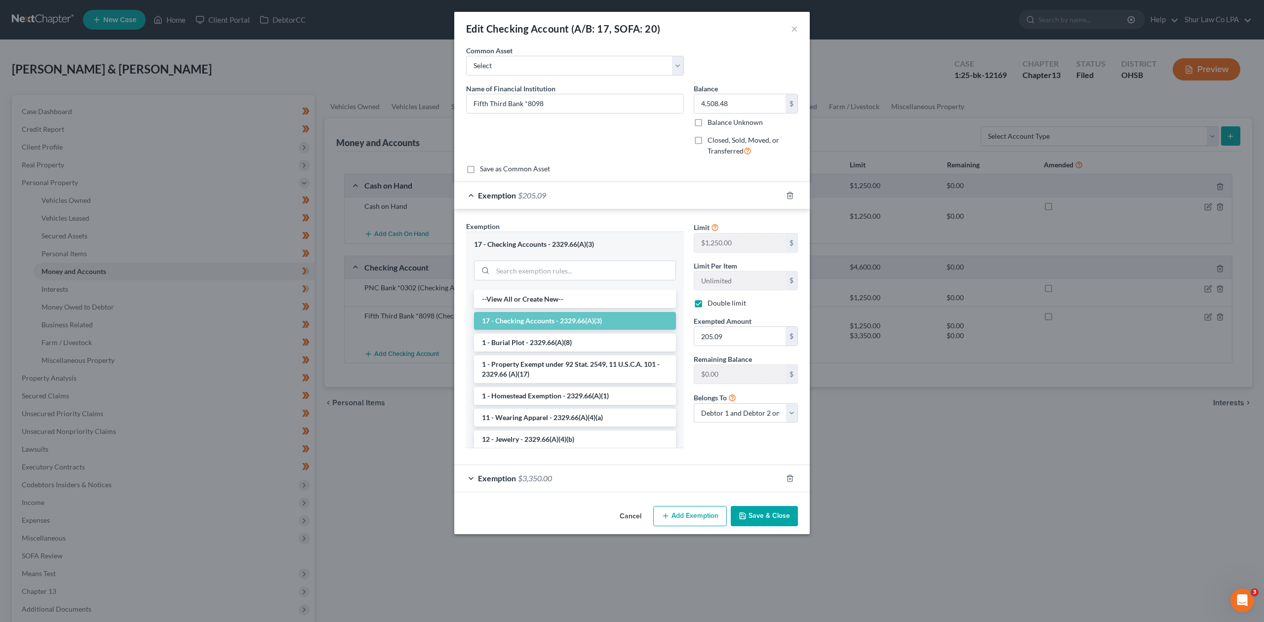
click at [471, 193] on div "Exemption $205.09" at bounding box center [618, 195] width 328 height 26
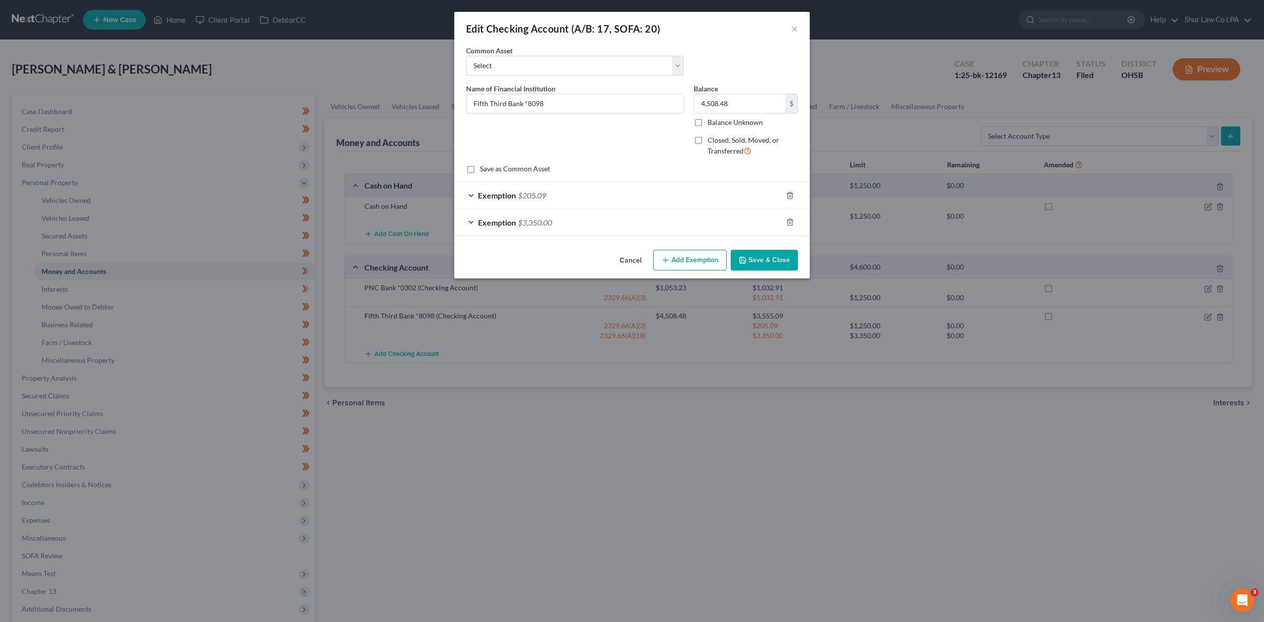
click at [467, 220] on div "Exemption $3,350.00" at bounding box center [618, 222] width 328 height 26
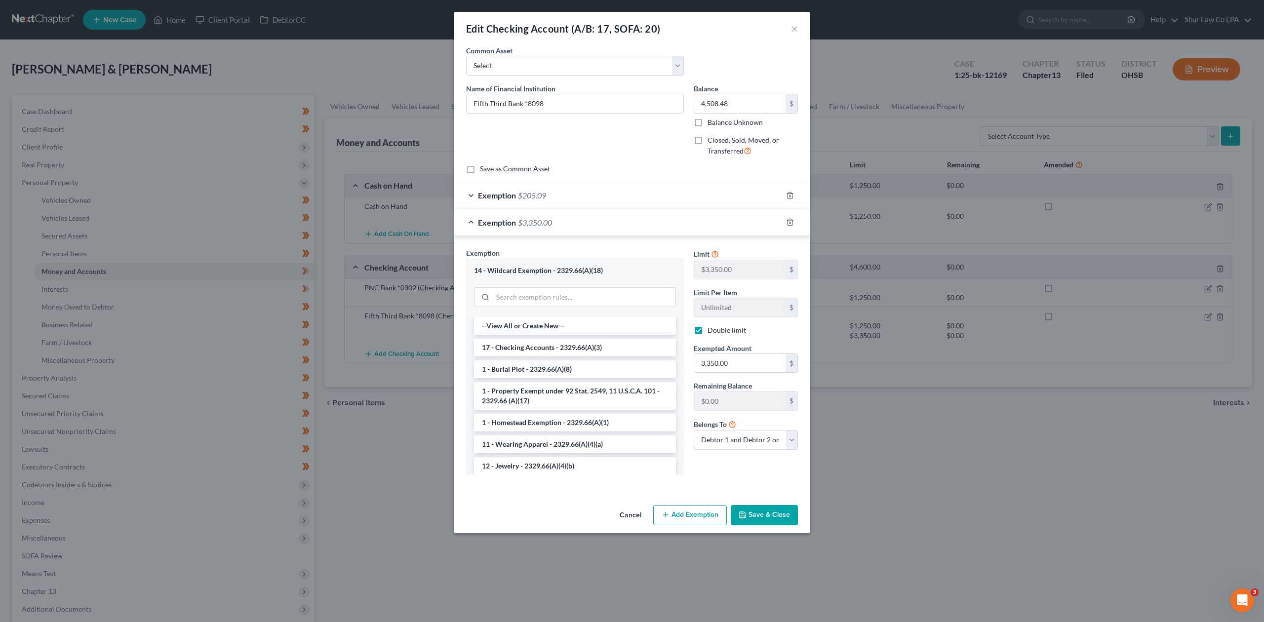
click at [467, 220] on div "Exemption $3,350.00" at bounding box center [618, 222] width 328 height 26
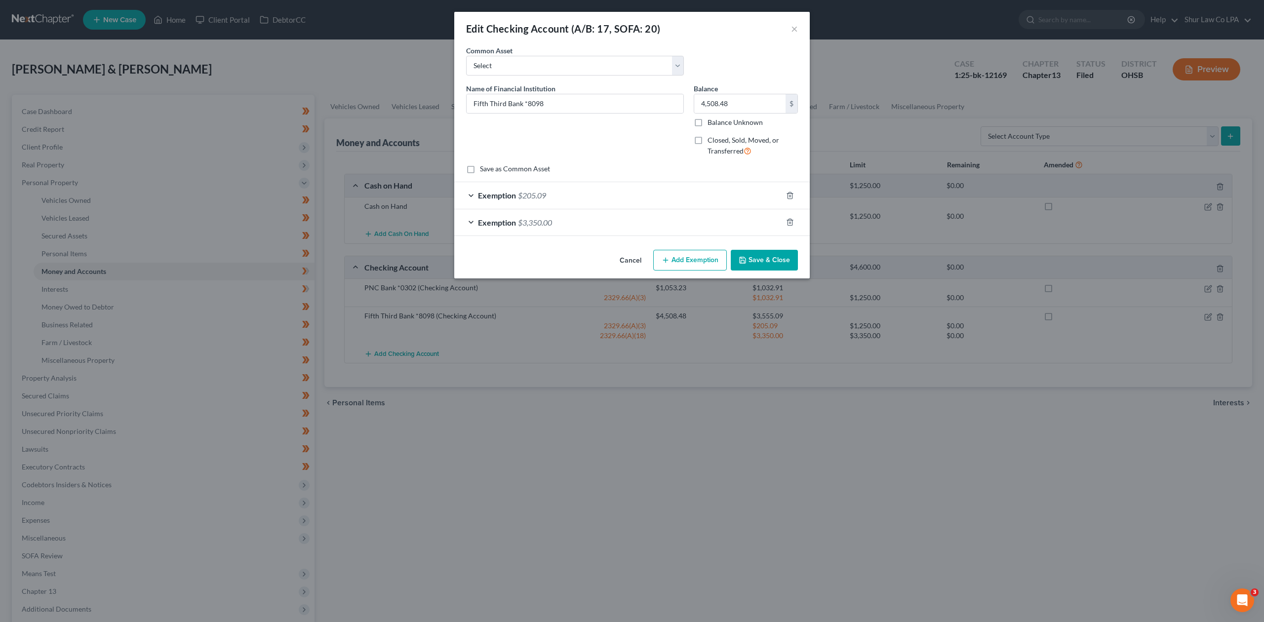
click at [464, 196] on div "Exemption $205.09" at bounding box center [618, 195] width 328 height 26
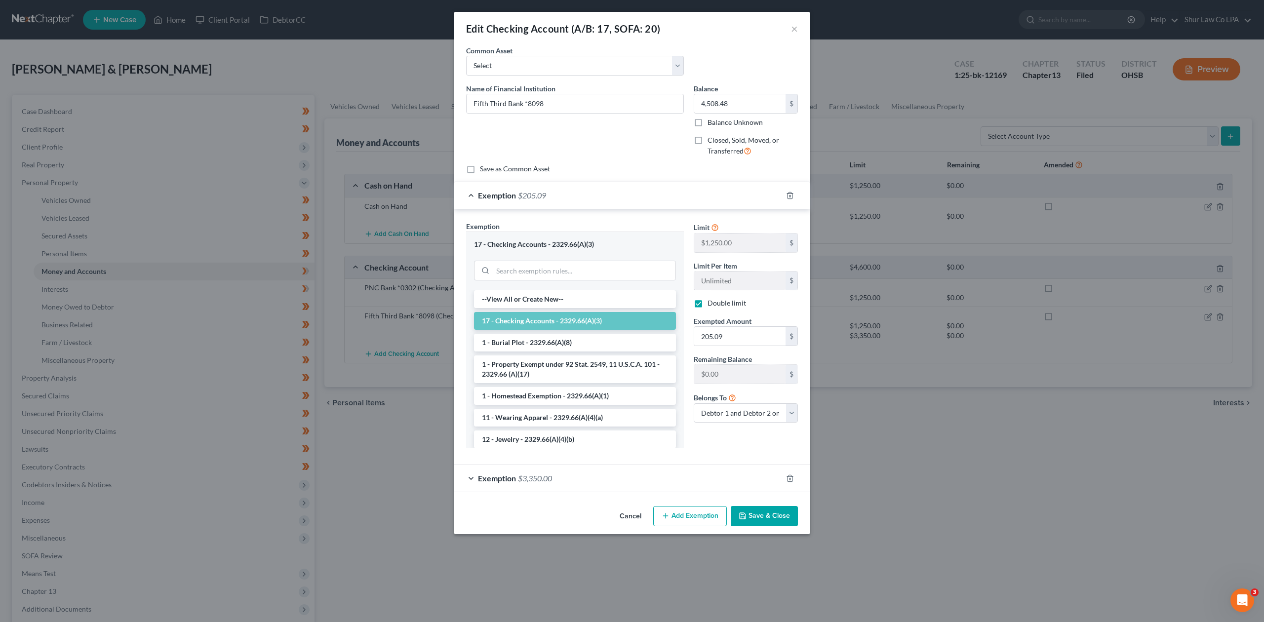
click at [464, 196] on div "Exemption $205.09" at bounding box center [618, 195] width 328 height 26
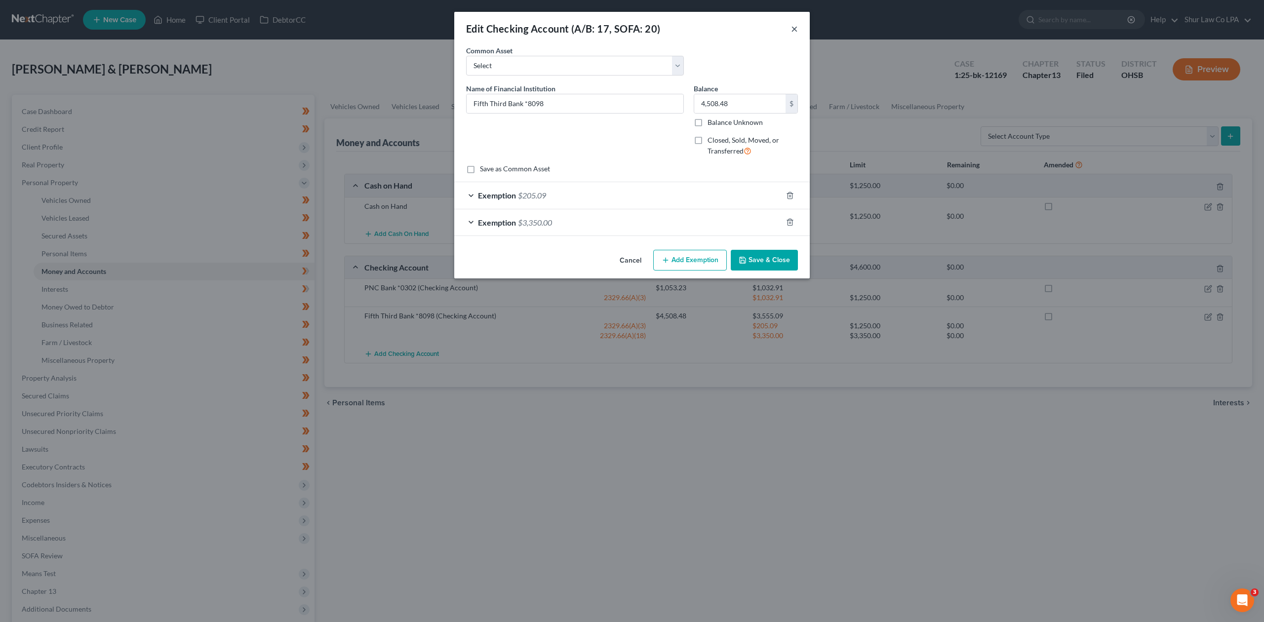
click at [792, 23] on button "×" at bounding box center [794, 29] width 7 height 12
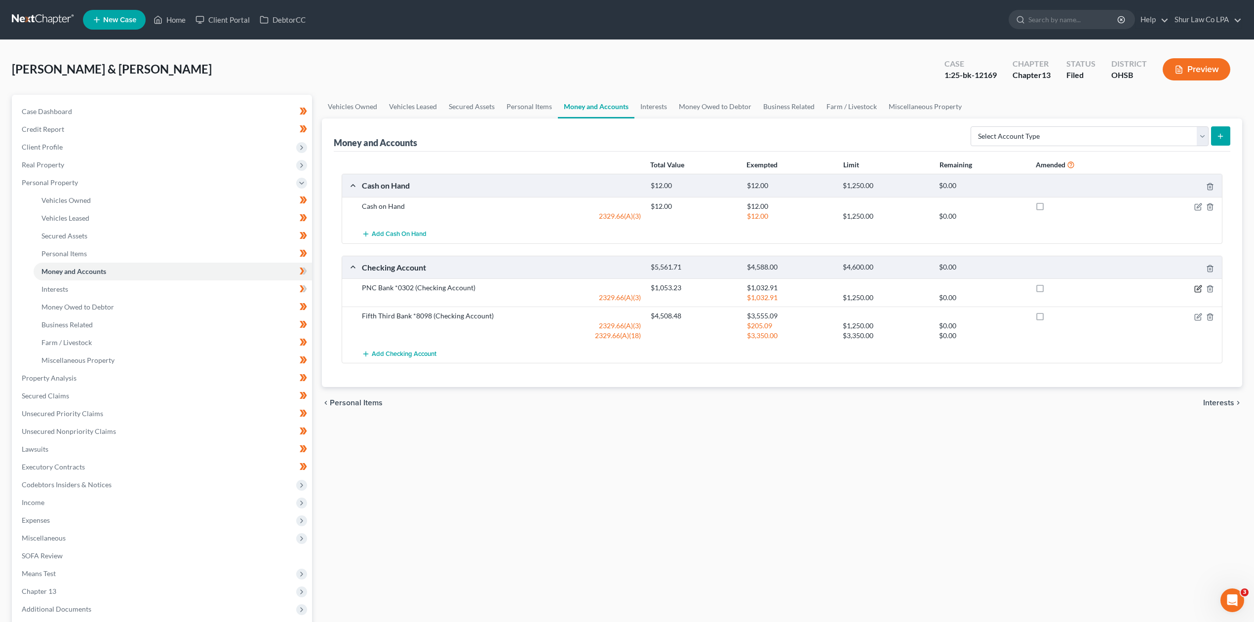
click at [1199, 290] on icon "button" at bounding box center [1198, 289] width 8 height 8
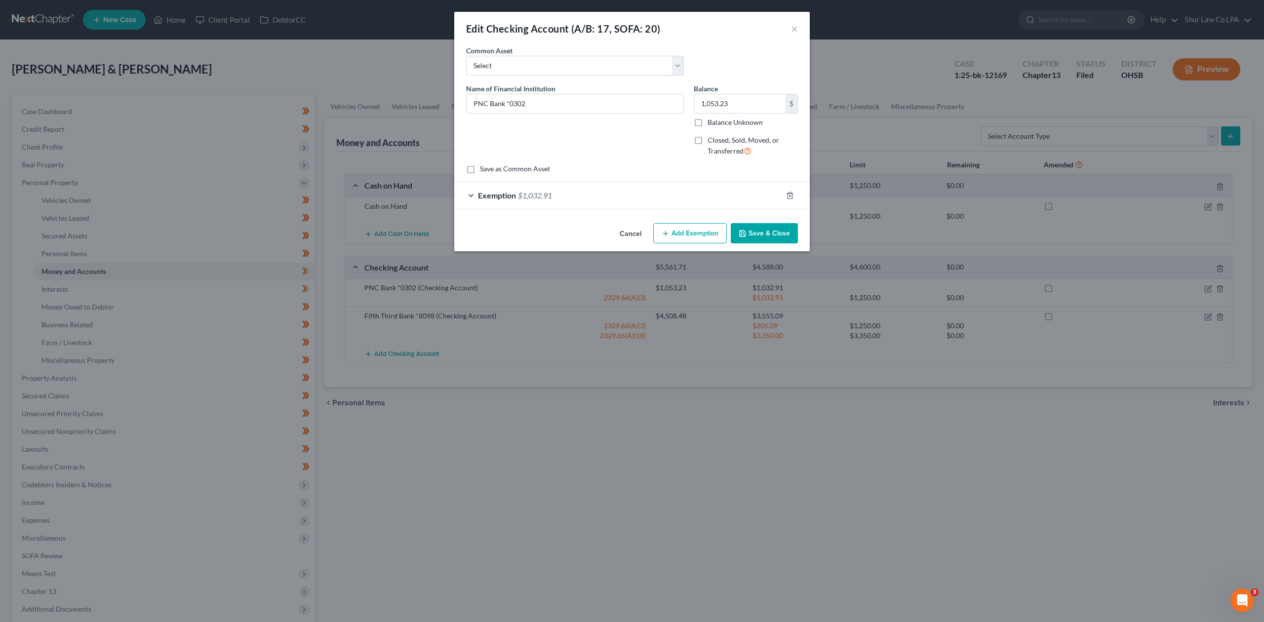
click at [707, 492] on div "Edit Checking Account (A/B: 17, SOFA: 20) × An exemption set must first be sele…" at bounding box center [632, 311] width 1264 height 622
click at [798, 30] on div "Edit Checking Account (A/B: 17, SOFA: 20) ×" at bounding box center [632, 29] width 356 height 34
click at [791, 30] on button "×" at bounding box center [794, 29] width 7 height 12
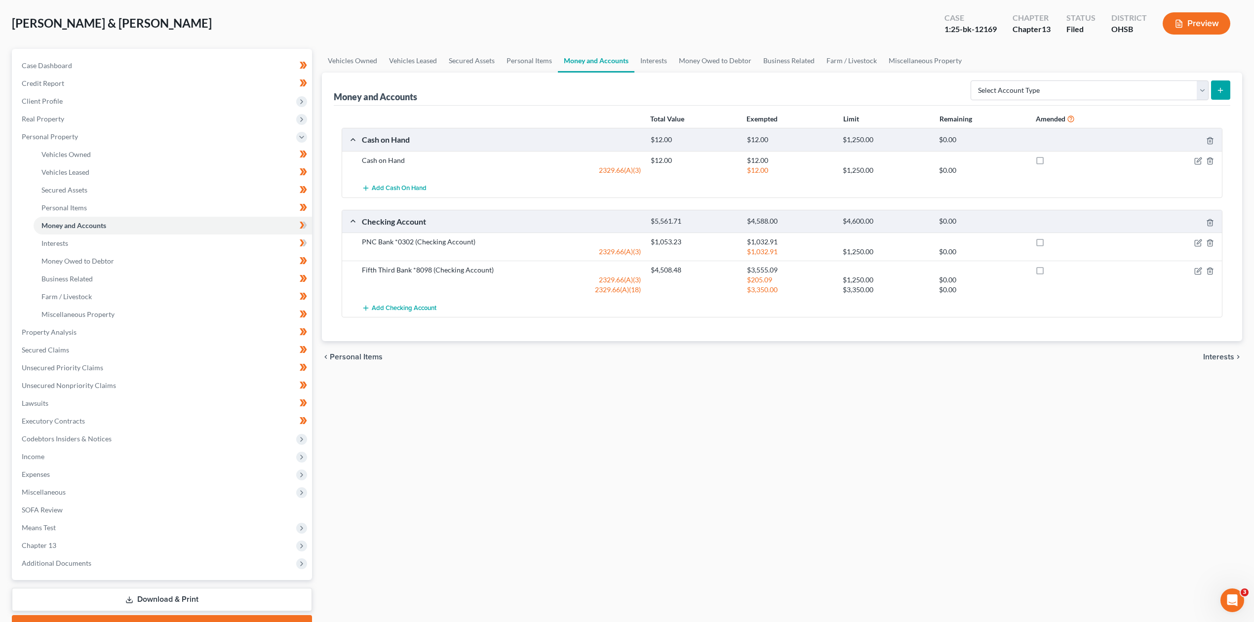
scroll to position [98, 0]
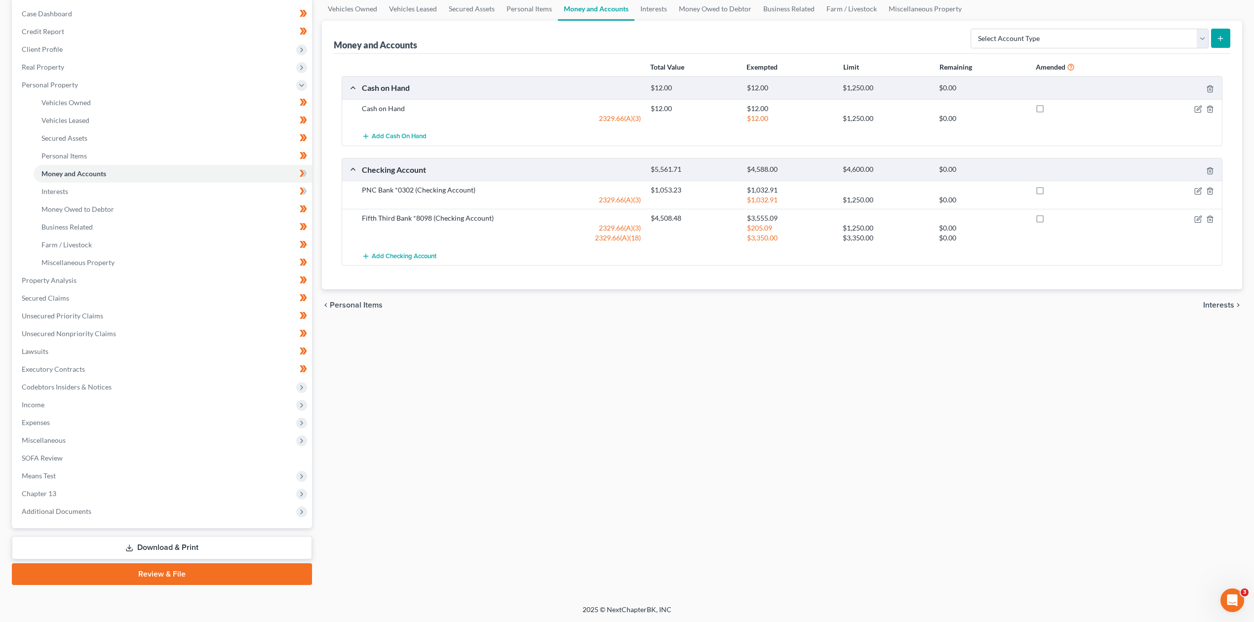
click at [147, 546] on link "Download & Print" at bounding box center [162, 547] width 300 height 23
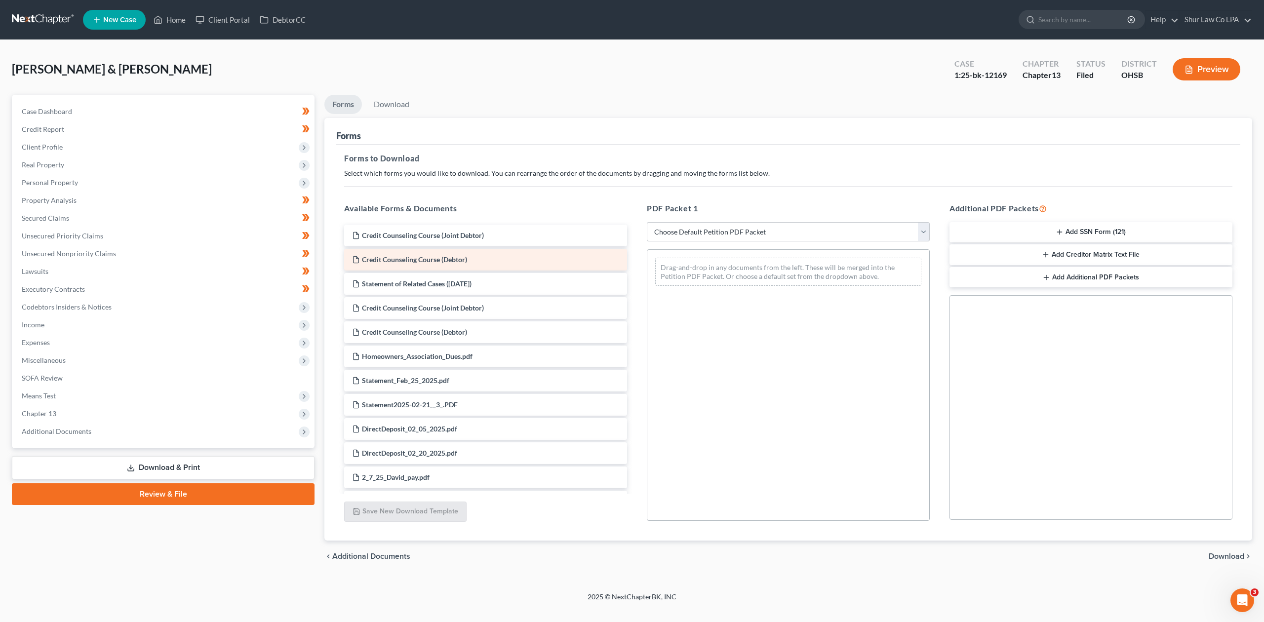
scroll to position [66, 0]
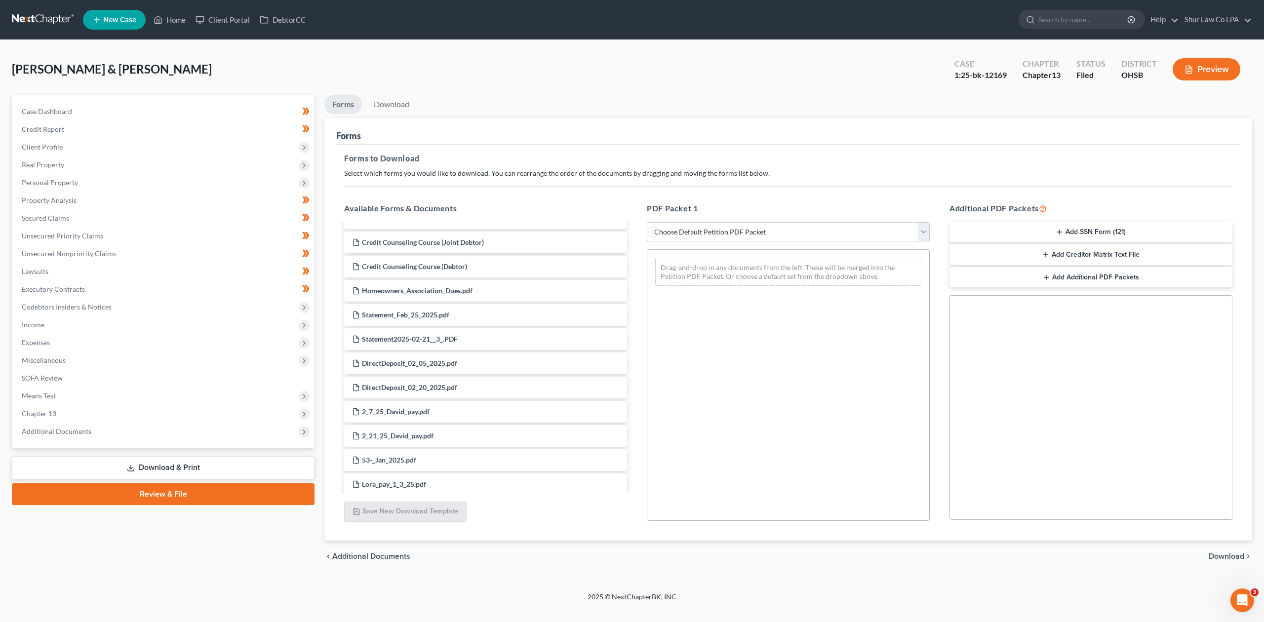
click at [720, 222] on select "Choose Default Petition PDF Packet Complete Bankruptcy Petition (all forms and …" at bounding box center [788, 232] width 283 height 20
select select "2"
click at [647, 222] on select "Choose Default Petition PDF Packet Complete Bankruptcy Petition (all forms and …" at bounding box center [788, 232] width 283 height 20
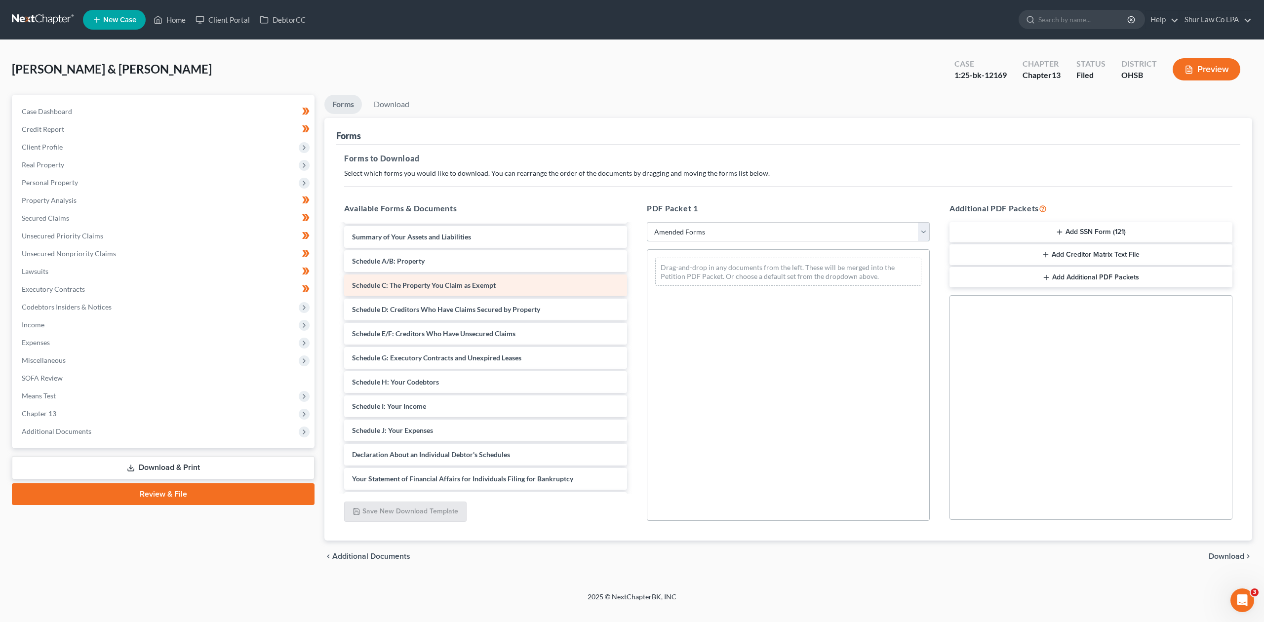
scroll to position [0, 0]
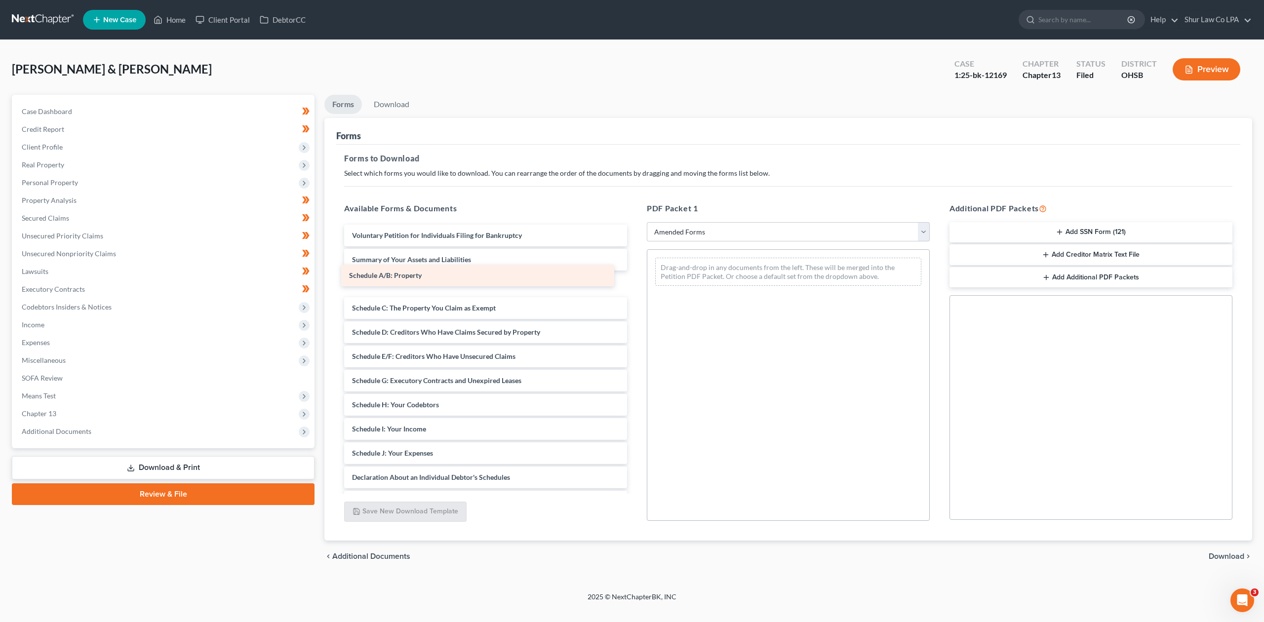
drag, startPoint x: 399, startPoint y: 279, endPoint x: 396, endPoint y: 272, distance: 8.4
click at [396, 272] on div "Schedule A/B: Property Voluntary Petition for Individuals Filing for Bankruptcy…" at bounding box center [485, 441] width 299 height 433
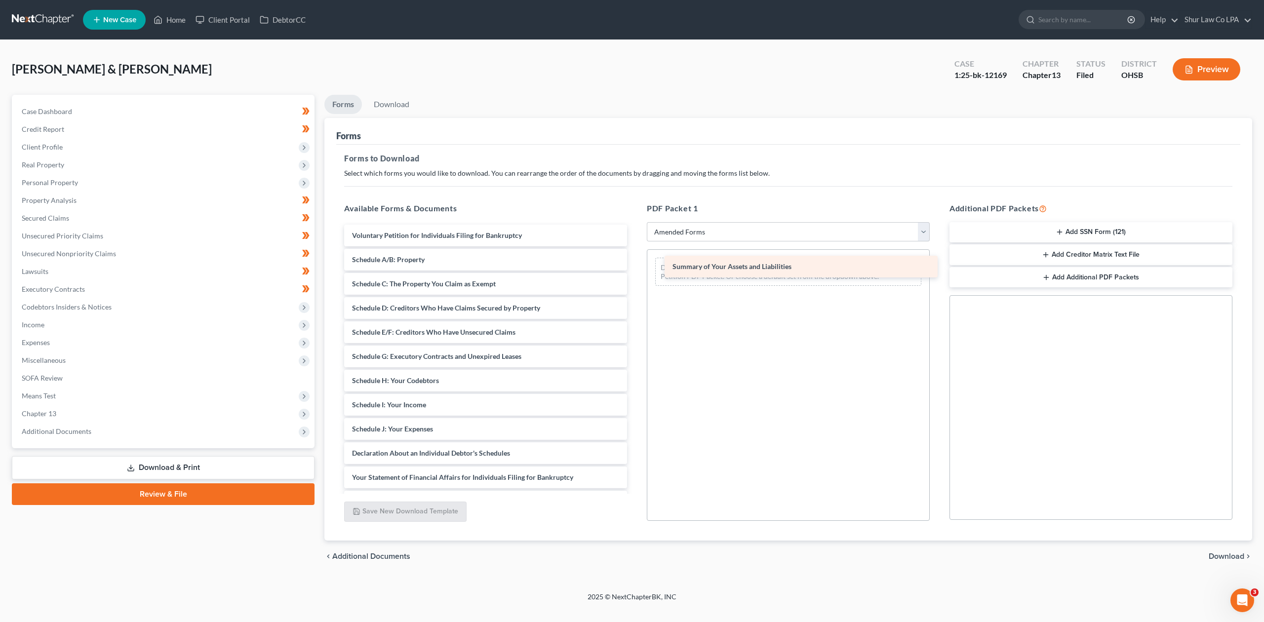
drag, startPoint x: 386, startPoint y: 256, endPoint x: 706, endPoint y: 263, distance: 320.5
click at [635, 263] on div "Summary of Your Assets and Liabilities Voluntary Petition for Individuals Filin…" at bounding box center [485, 429] width 299 height 409
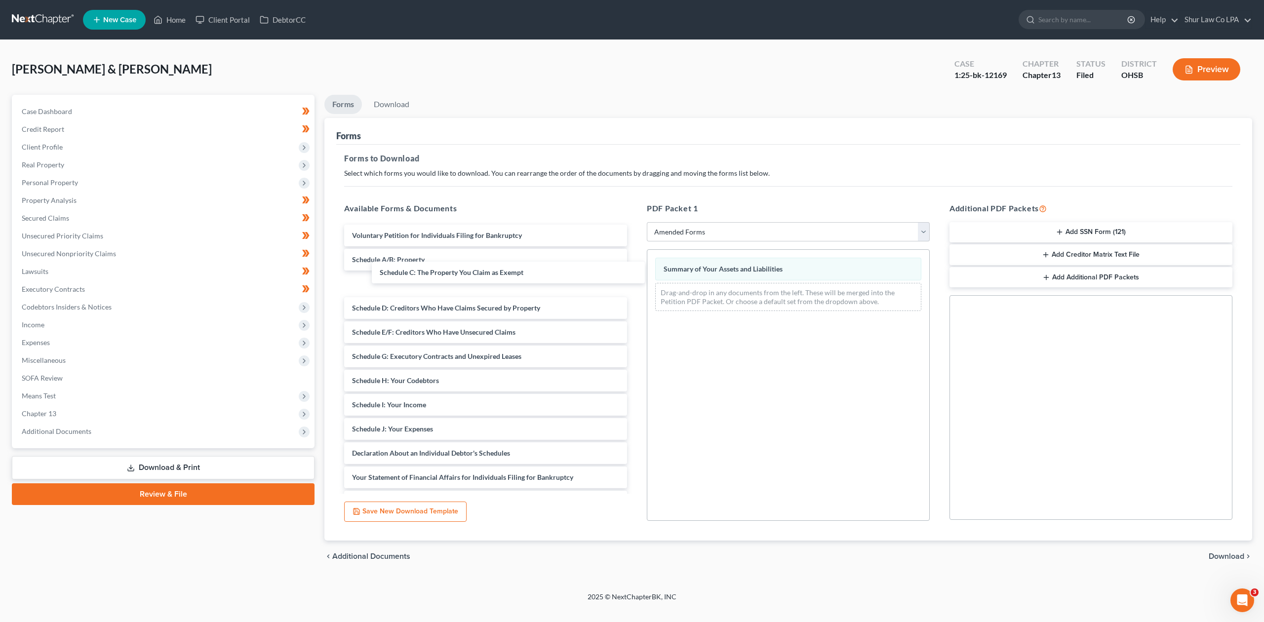
drag, startPoint x: 397, startPoint y: 283, endPoint x: 402, endPoint y: 283, distance: 5.0
click at [403, 283] on div "Schedule C: The Property You Claim as Exempt Voluntary Petition for Individuals…" at bounding box center [485, 429] width 299 height 409
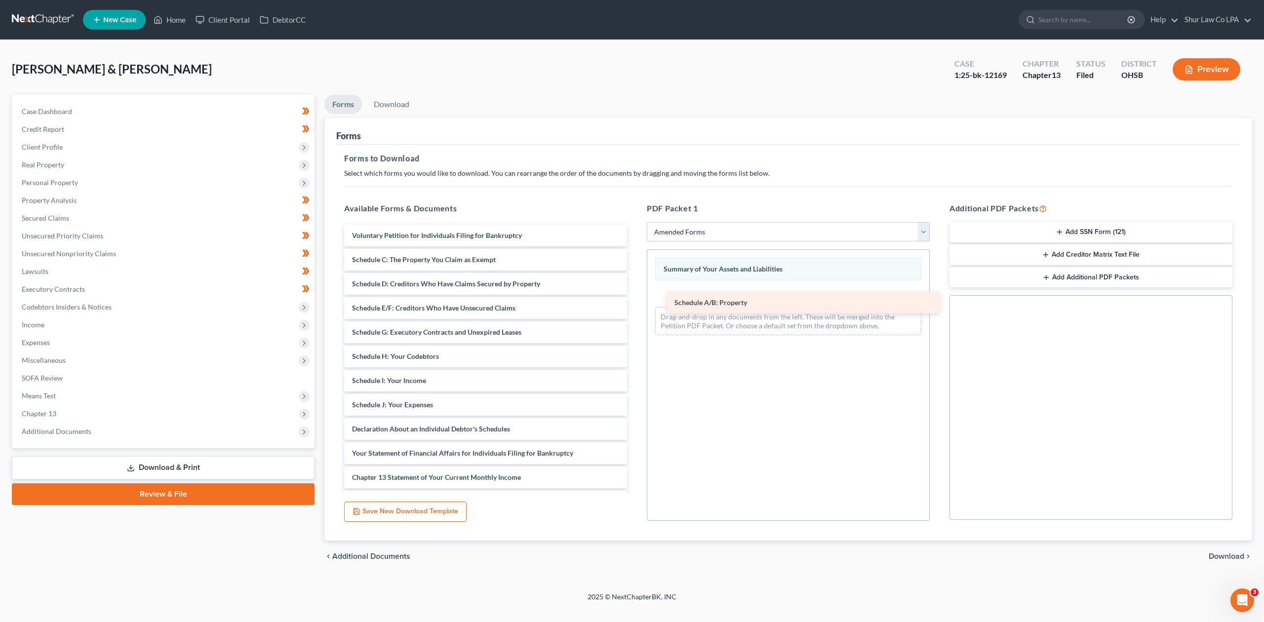
drag, startPoint x: 393, startPoint y: 256, endPoint x: 715, endPoint y: 299, distance: 325.3
click at [635, 299] on div "Schedule A/B: Property Voluntary Petition for Individuals Filing for Bankruptcy…" at bounding box center [485, 417] width 299 height 385
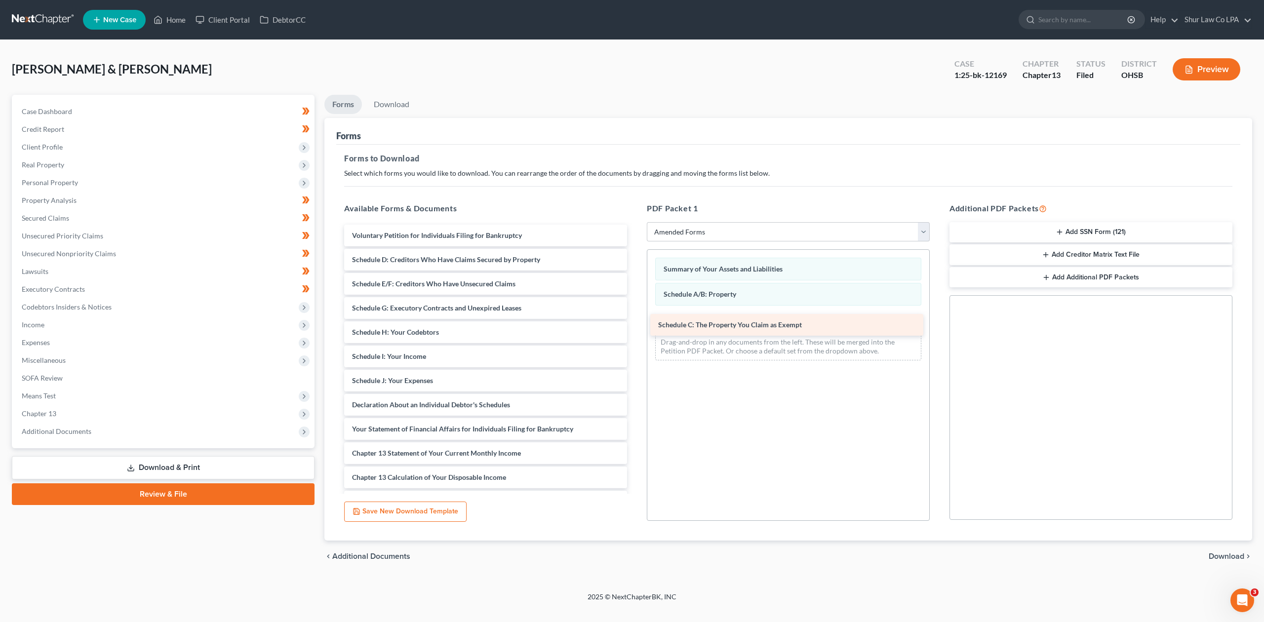
drag, startPoint x: 428, startPoint y: 257, endPoint x: 734, endPoint y: 323, distance: 313.1
click at [635, 323] on div "Schedule C: The Property You Claim as Exempt Voluntary Petition for Individuals…" at bounding box center [485, 405] width 299 height 360
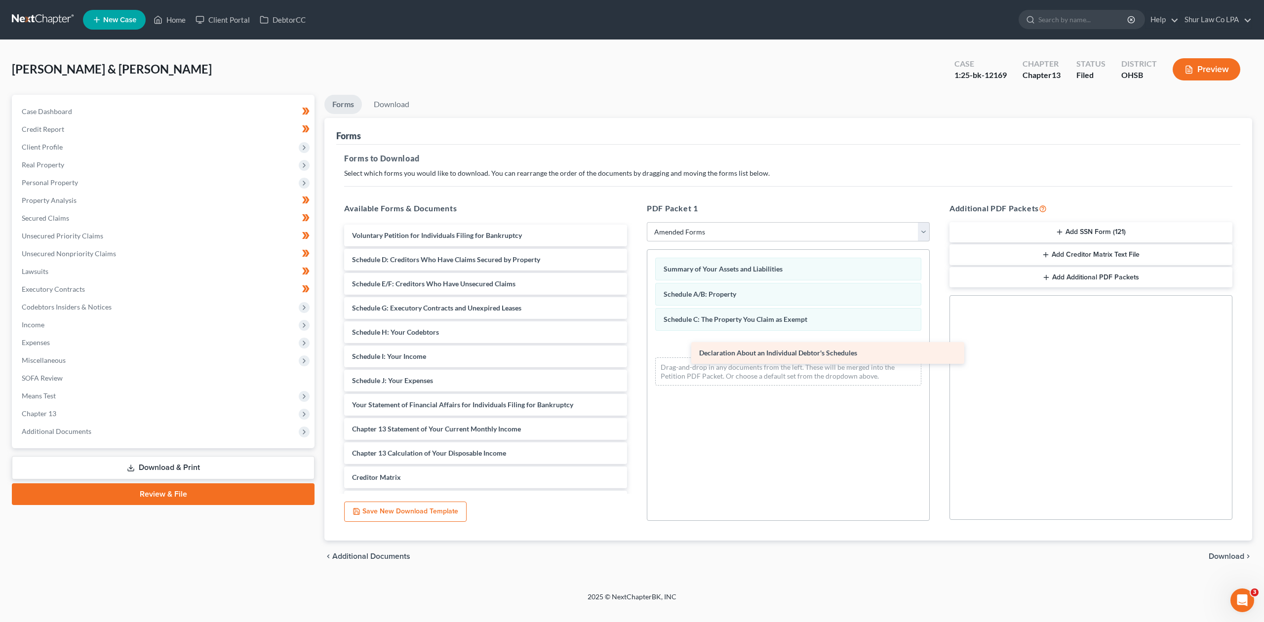
drag, startPoint x: 406, startPoint y: 401, endPoint x: 739, endPoint y: 348, distance: 337.4
click at [635, 348] on div "Declaration About an Individual Debtor's Schedules Voluntary Petition for Indiv…" at bounding box center [485, 393] width 299 height 336
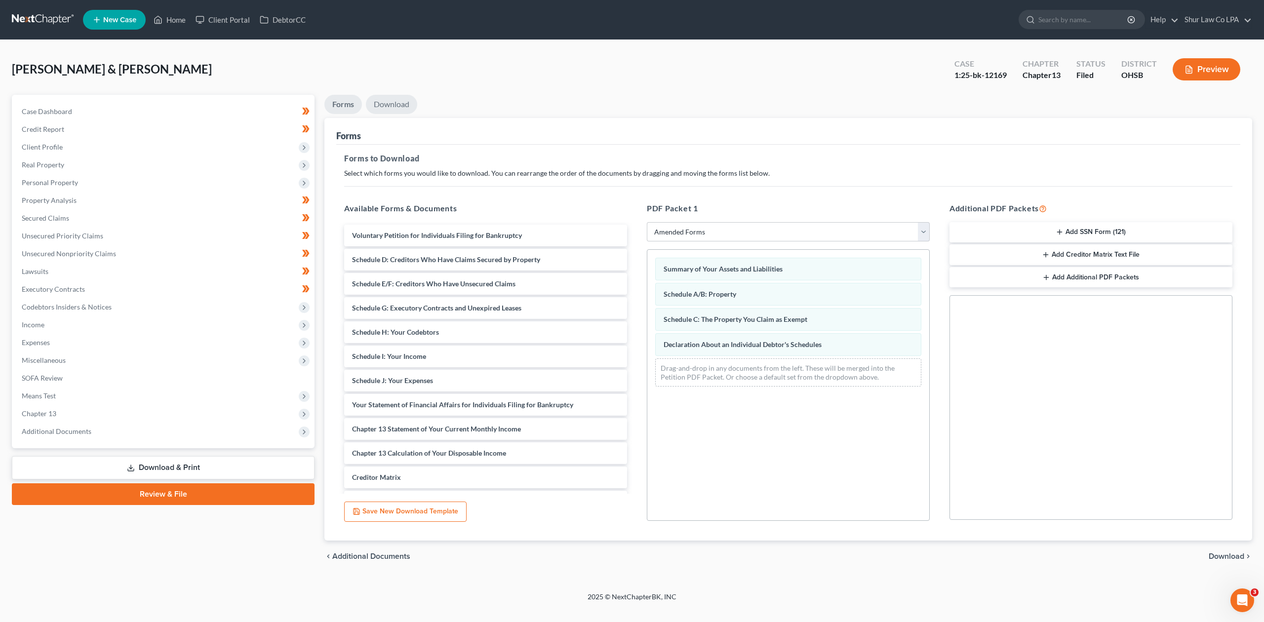
click at [392, 101] on link "Download" at bounding box center [391, 104] width 51 height 19
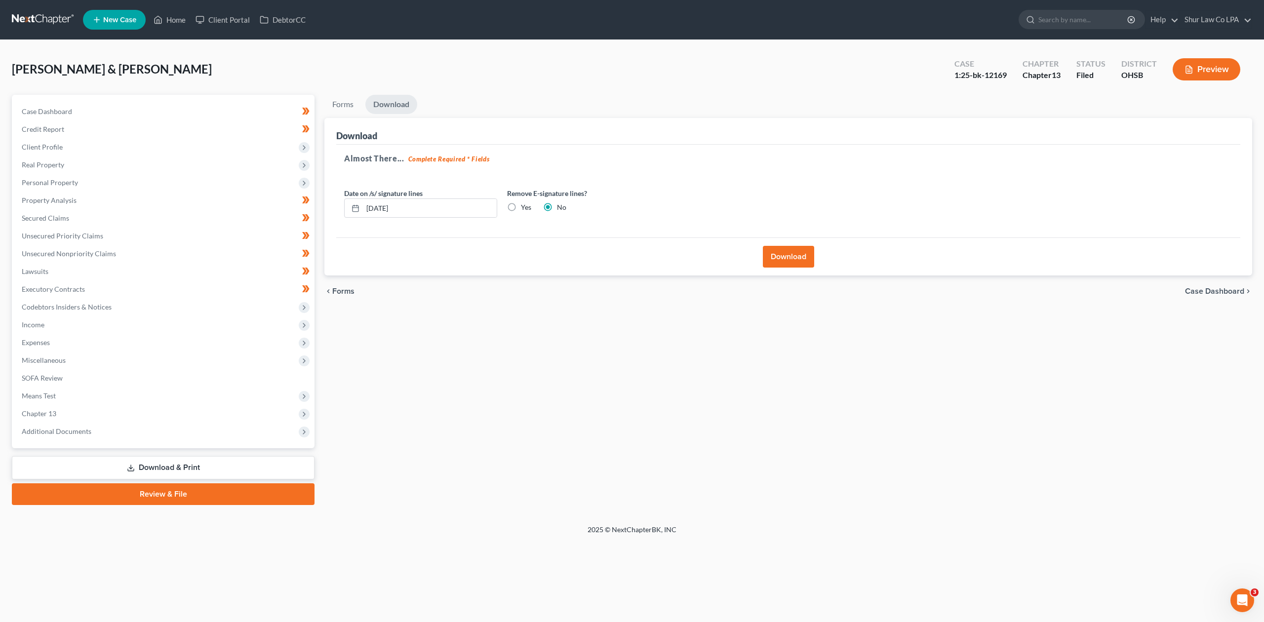
click at [790, 260] on button "Download" at bounding box center [788, 257] width 51 height 22
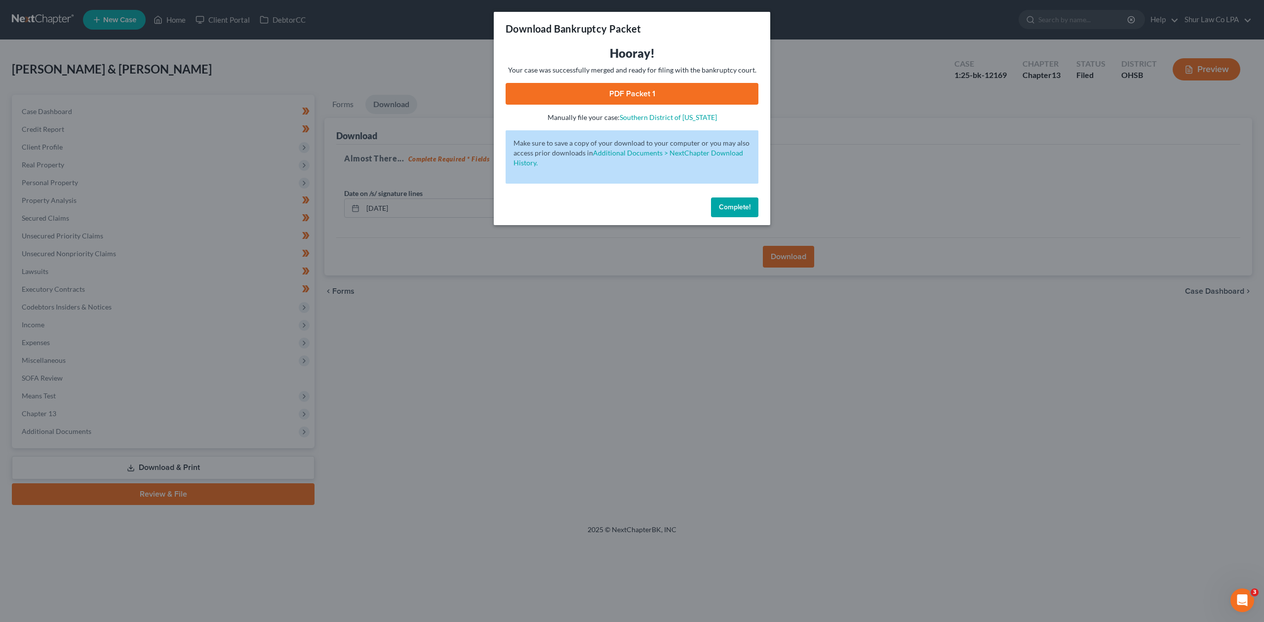
click at [627, 94] on link "PDF Packet 1" at bounding box center [632, 94] width 253 height 22
click at [749, 205] on span "Complete!" at bounding box center [735, 207] width 32 height 8
